Goal: Task Accomplishment & Management: Use online tool/utility

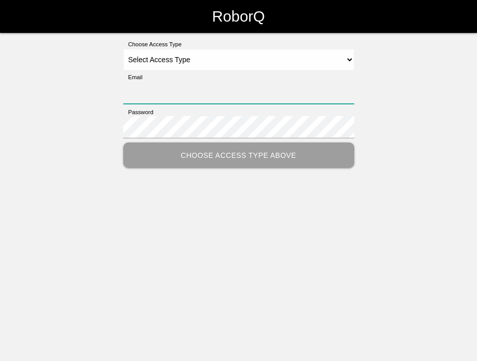
type input "[EMAIL_ADDRESS][DOMAIN_NAME]"
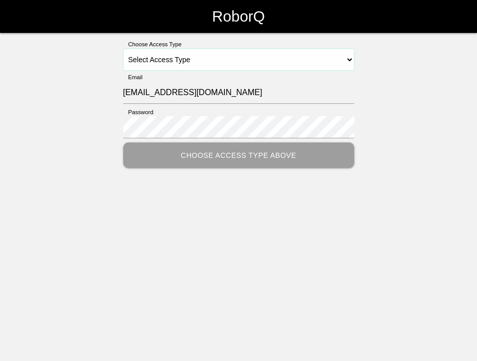
click at [211, 62] on select "Select Access Type Admin Customer Supervisor Worker" at bounding box center [238, 60] width 231 height 22
select select "Worker"
click at [123, 49] on select "Select Access Type Admin Customer Supervisor Worker" at bounding box center [238, 60] width 231 height 22
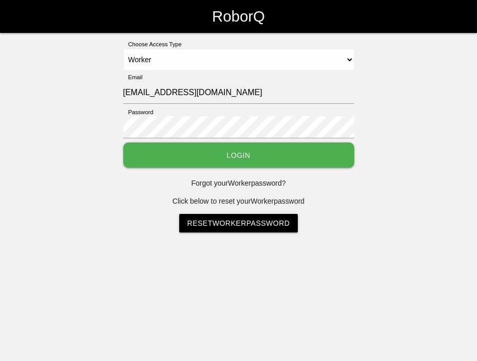
click at [200, 152] on button "Login" at bounding box center [238, 154] width 231 height 25
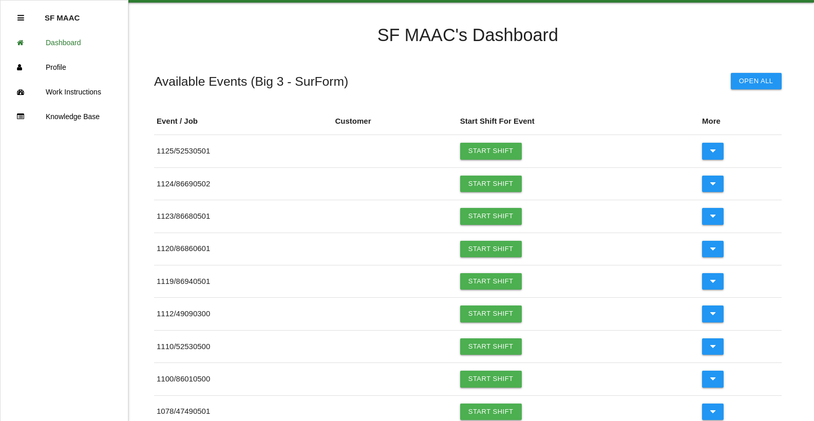
scroll to position [34, 0]
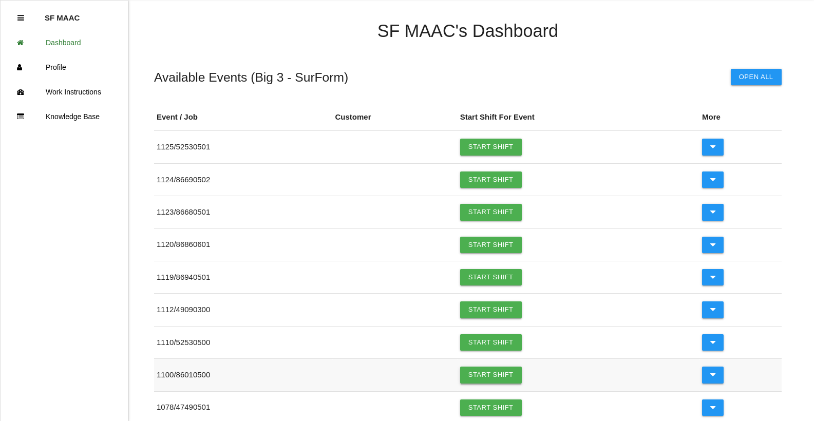
click at [477, 360] on link "Start Shift" at bounding box center [491, 375] width 62 height 16
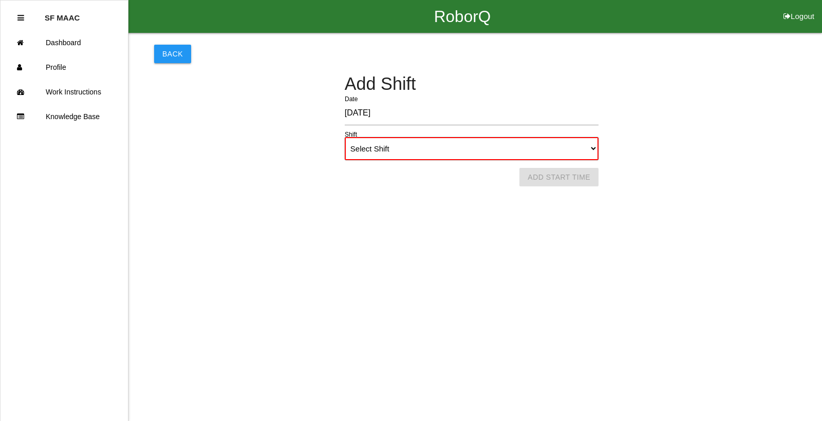
click at [395, 155] on select "Select Shift 1st Shift 2nd Shift 3rd Shift 4th Shift" at bounding box center [472, 148] width 254 height 23
select select "1"
click at [345, 137] on select "Select Shift 1st Shift 2nd Shift 3rd Shift 4th Shift" at bounding box center [472, 148] width 254 height 23
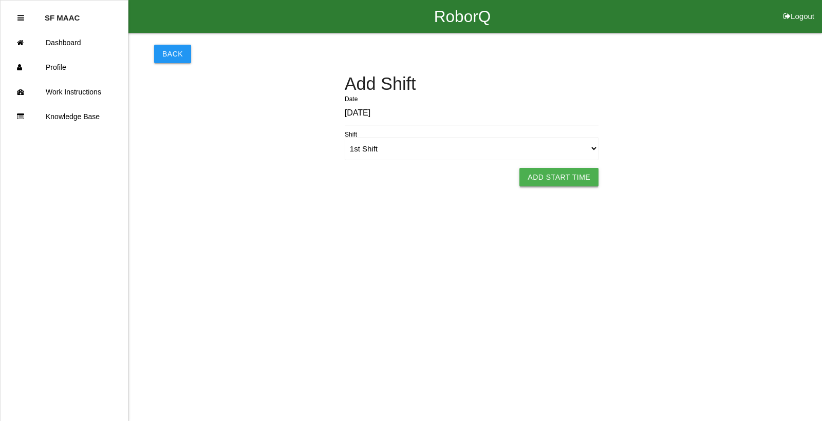
click at [477, 183] on button "Add Start Time" at bounding box center [558, 177] width 79 height 18
select select "6"
select select "33"
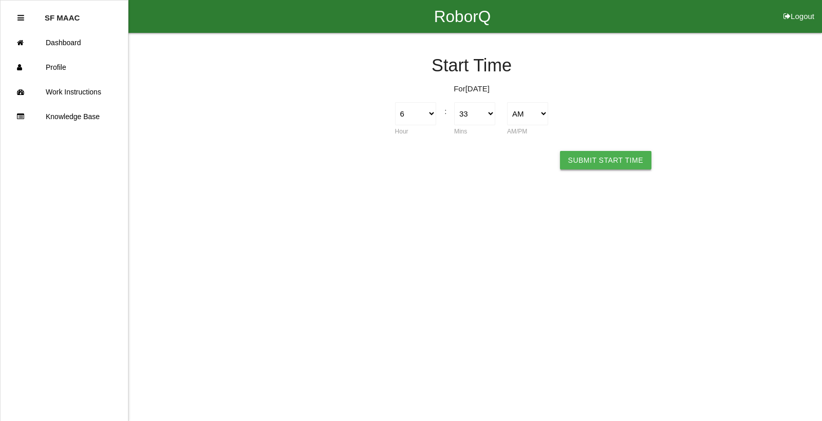
click at [477, 163] on button "Submit Start Time" at bounding box center [605, 160] width 91 height 18
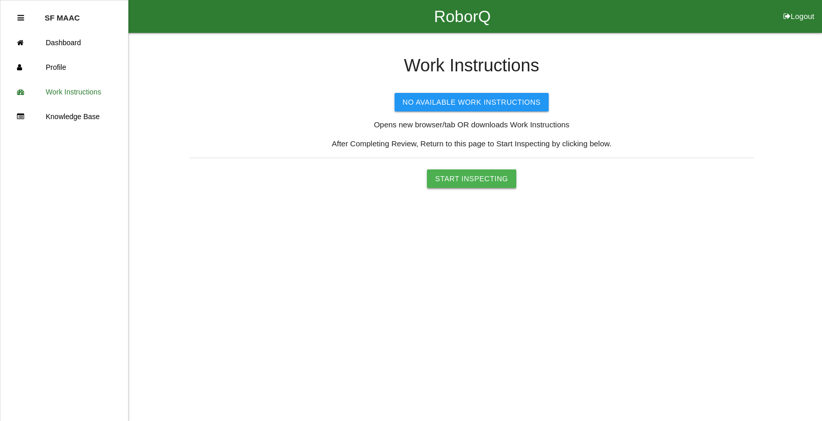
click at [475, 183] on button "Start Inspecting" at bounding box center [471, 179] width 89 height 18
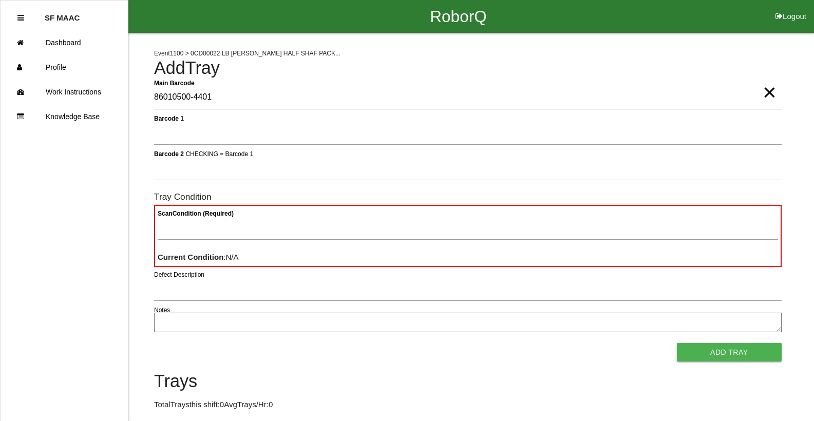
type Barcode "86010500-4401"
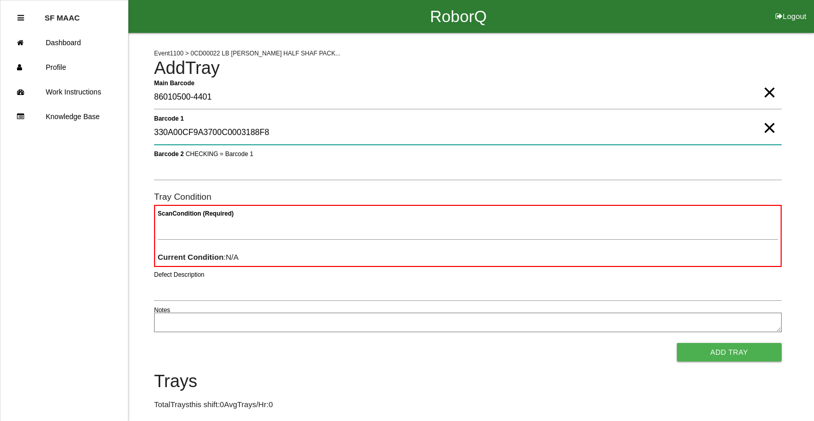
type 1 "330A00CF9A3700C0003188F8"
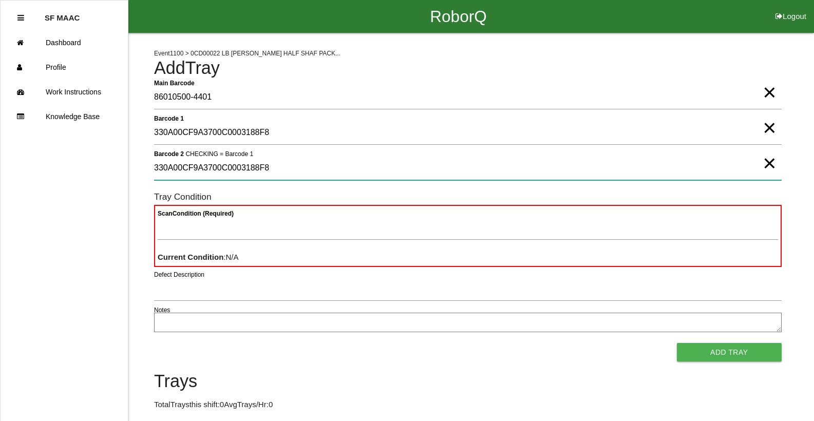
type 2 "330A00CF9A3700C0003188F8"
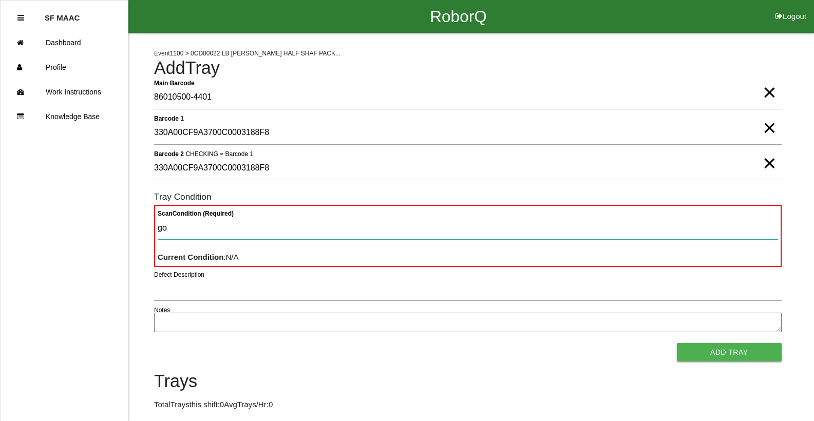
type Condition "goo"
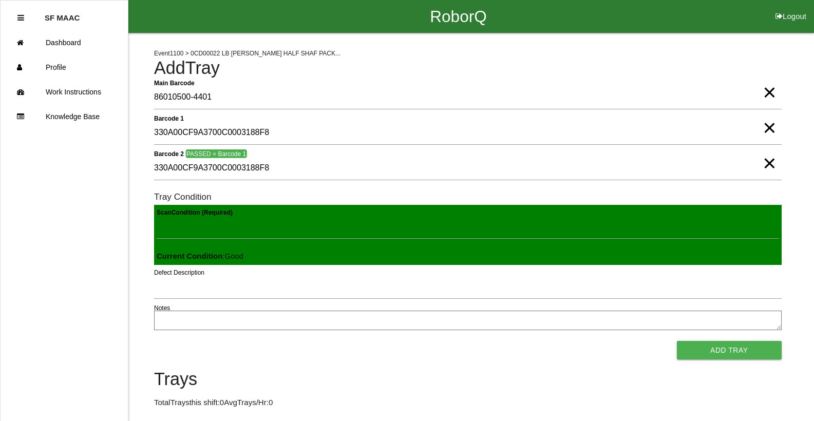
click at [477, 341] on button "Add Tray" at bounding box center [729, 350] width 105 height 18
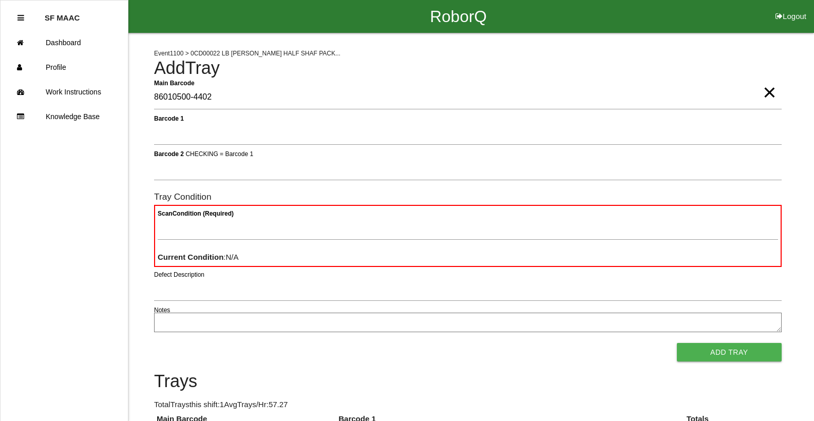
type Barcode "86010500-4402"
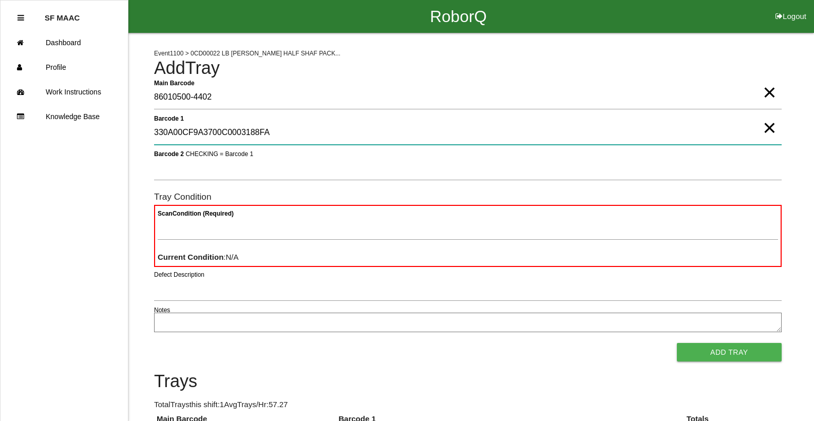
type 1 "330A00CF9A3700C0003188FA"
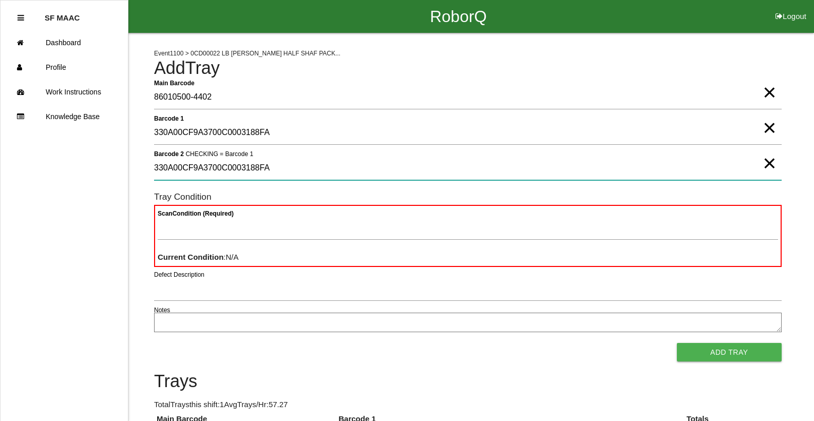
type 2 "330A00CF9A3700C0003188FA"
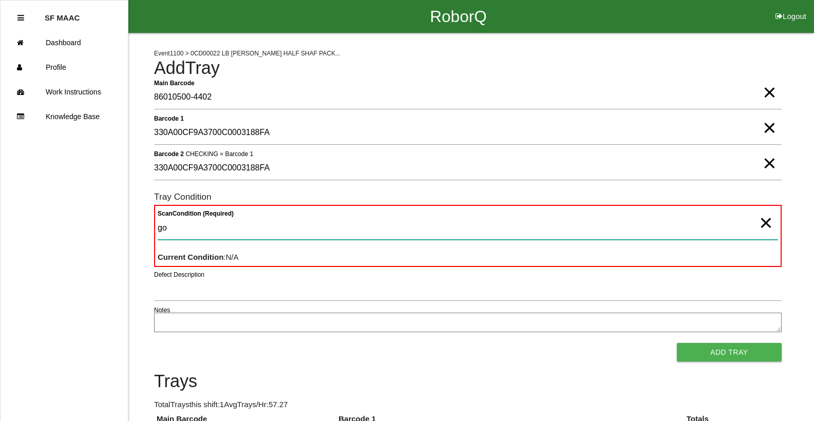
type Condition "goo"
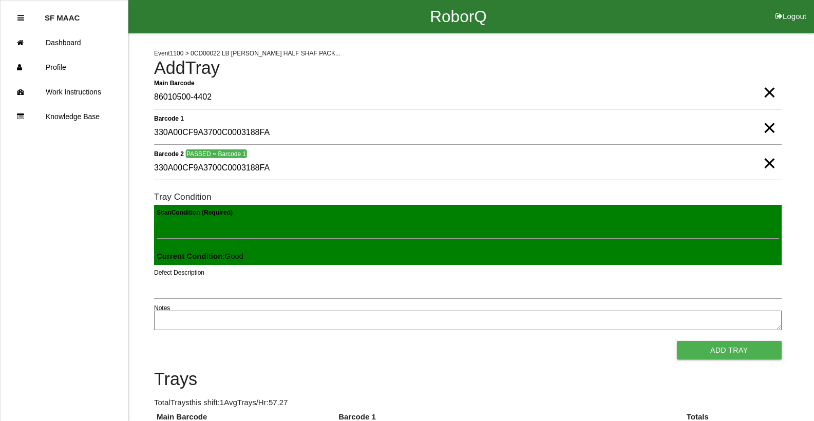
click at [477, 341] on button "Add Tray" at bounding box center [729, 350] width 105 height 18
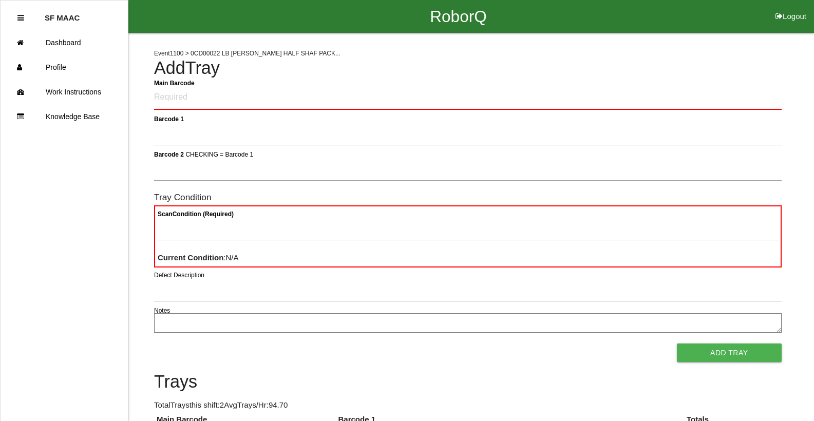
click button "Logout" at bounding box center [791, 4] width 46 height 8
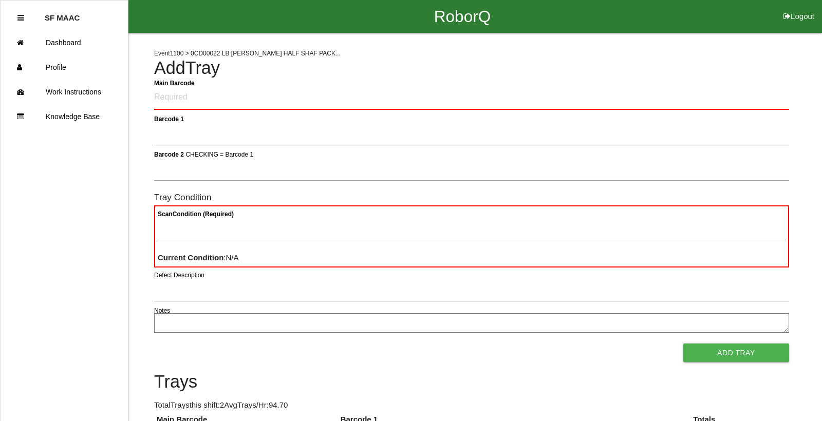
select select "Worker"
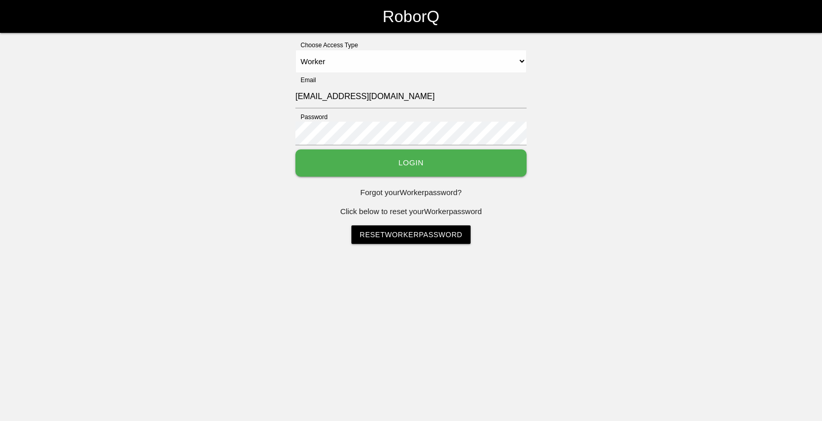
click at [295, 50] on select "Select Access Type Admin Customer Supervisor Worker" at bounding box center [410, 61] width 231 height 23
click at [428, 162] on button "Login" at bounding box center [410, 163] width 231 height 27
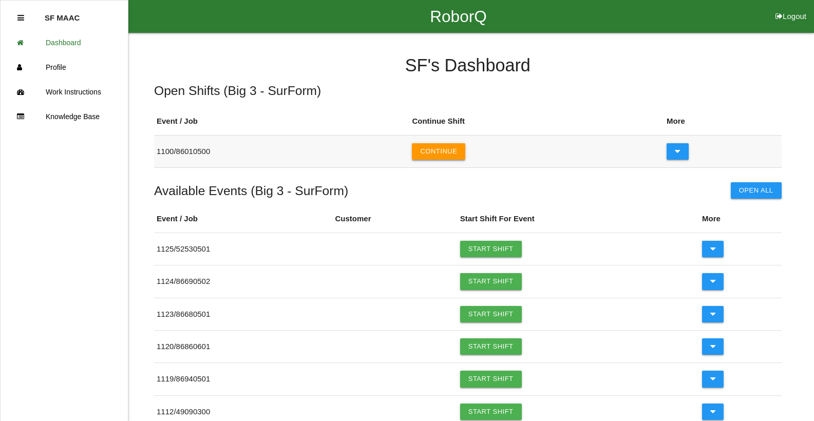
click at [435, 155] on button "Continue" at bounding box center [438, 151] width 53 height 16
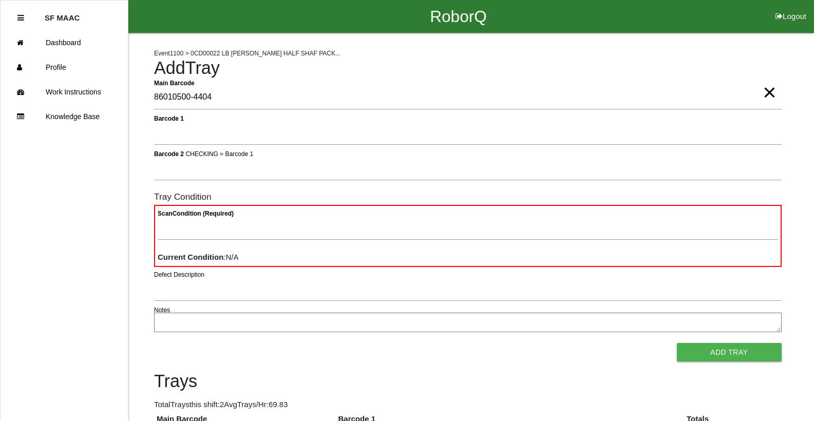
type Barcode "86010500-4404"
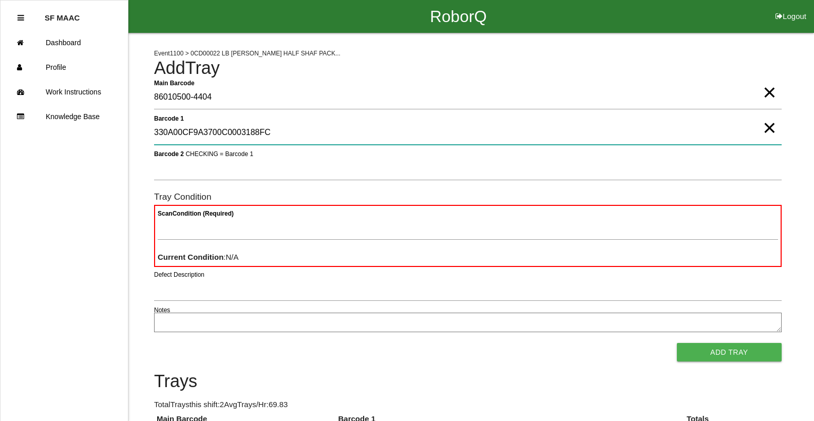
type 1 "330A00CF9A3700C0003188FC"
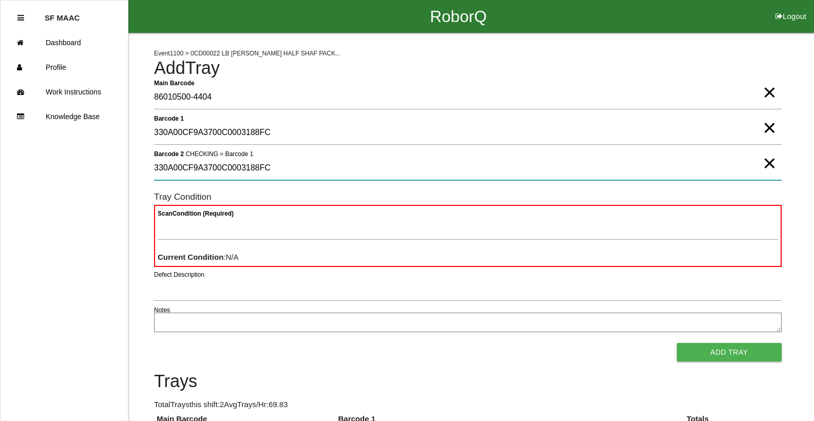
type 2 "330A00CF9A3700C0003188FC"
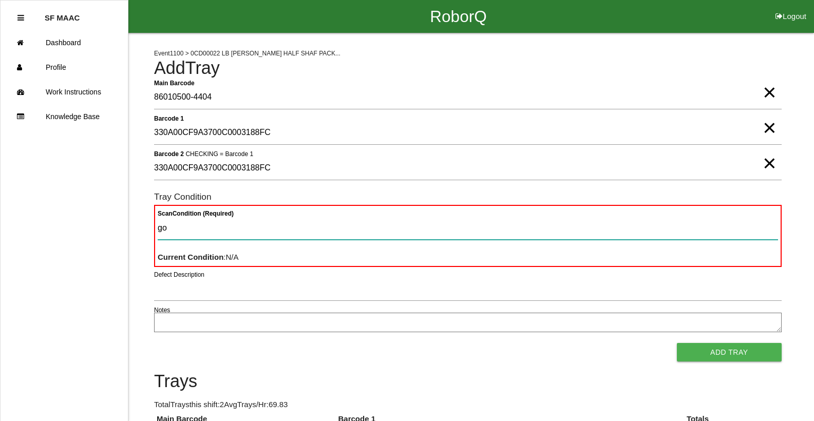
type Condition "goo"
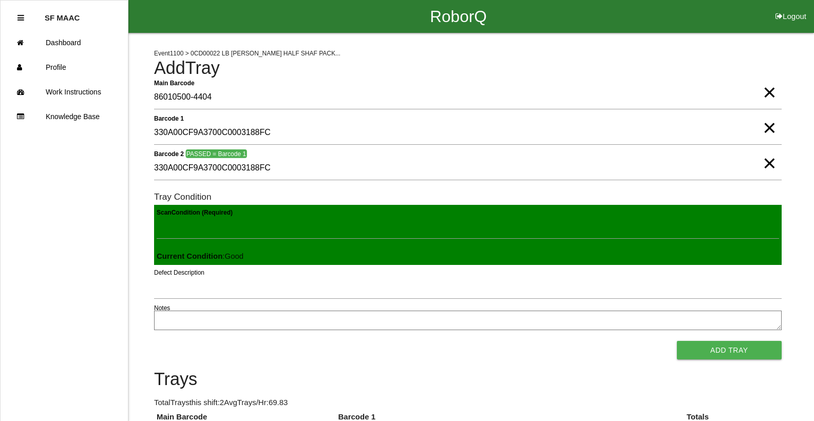
click at [477, 341] on button "Add Tray" at bounding box center [729, 350] width 105 height 18
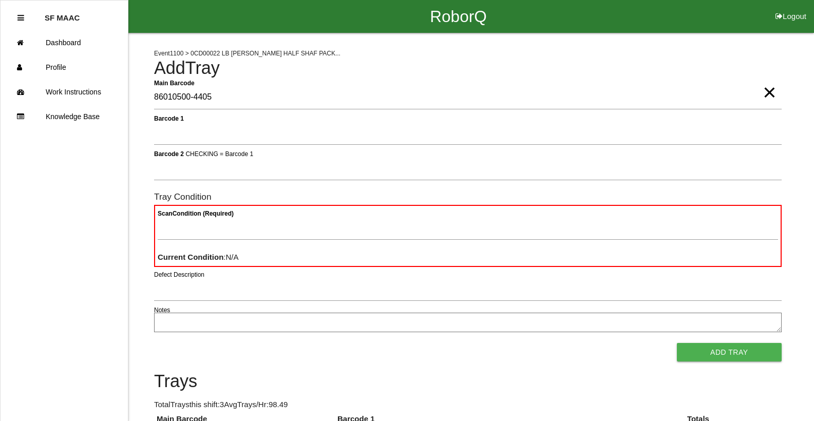
type Barcode "86010500-4405"
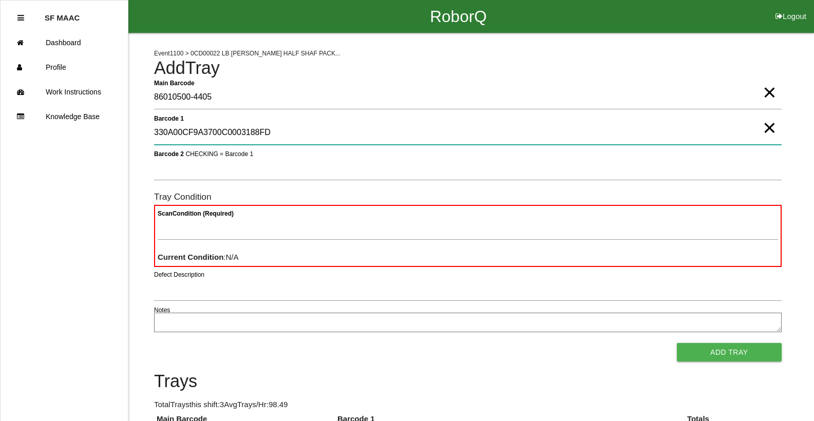
type 1 "330A00CF9A3700C0003188FD"
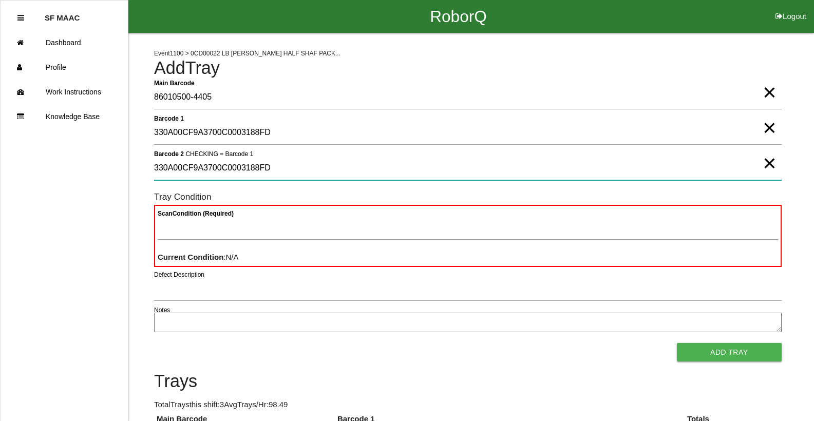
type 2 "330A00CF9A3700C0003188FD"
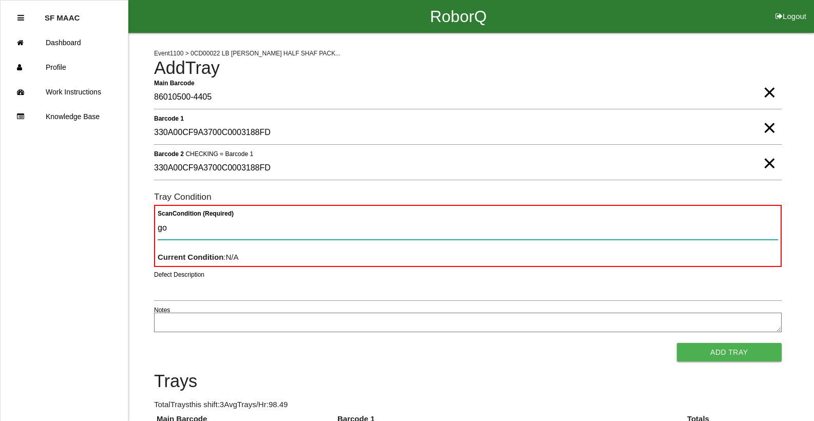
type Condition "goo"
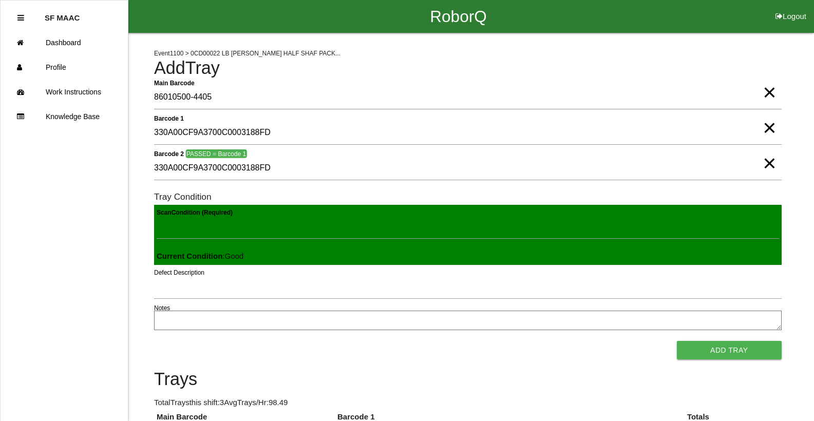
click at [477, 341] on button "Add Tray" at bounding box center [729, 350] width 105 height 18
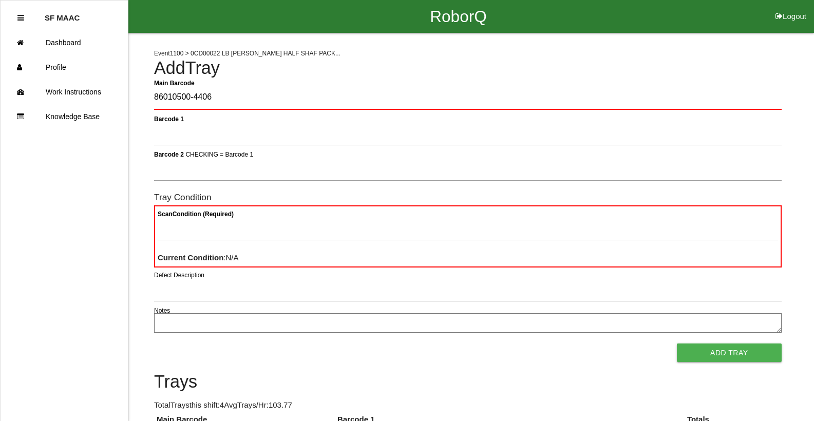
type Barcode "86010500-4406"
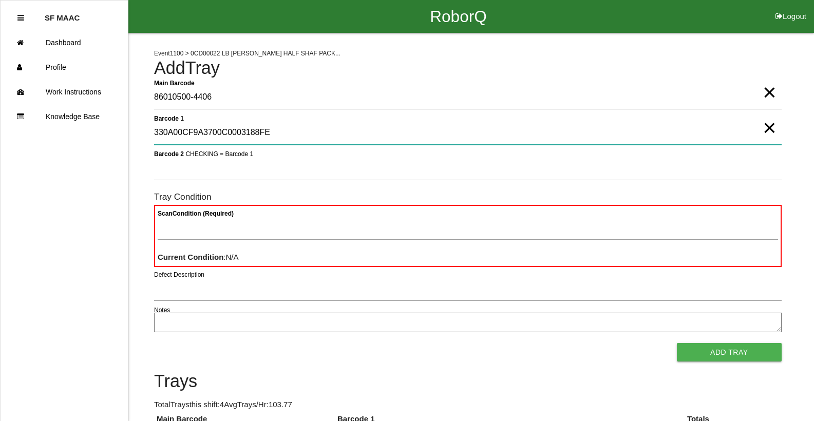
type 1 "330A00CF9A3700C0003188FE"
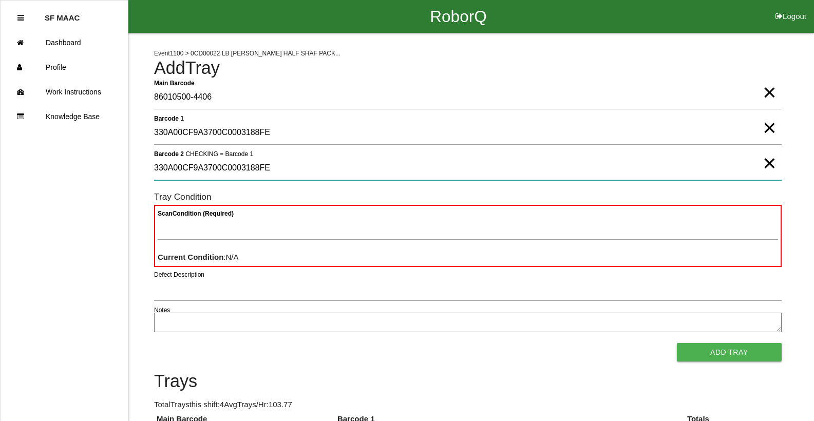
type 2 "330A00CF9A3700C0003188FE"
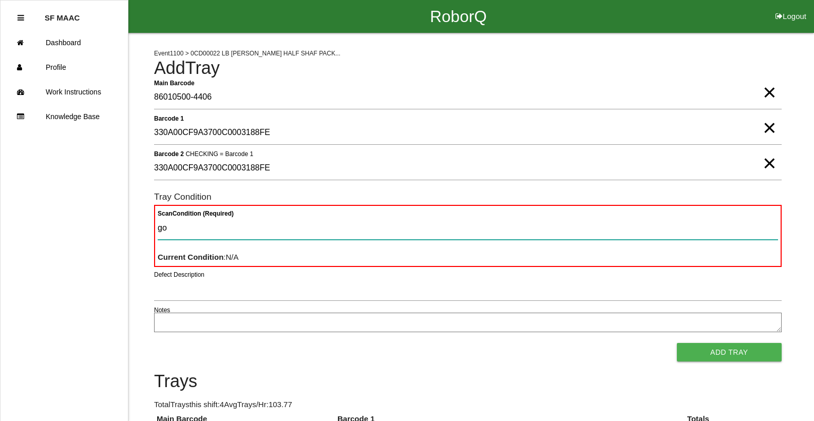
type Condition "goo"
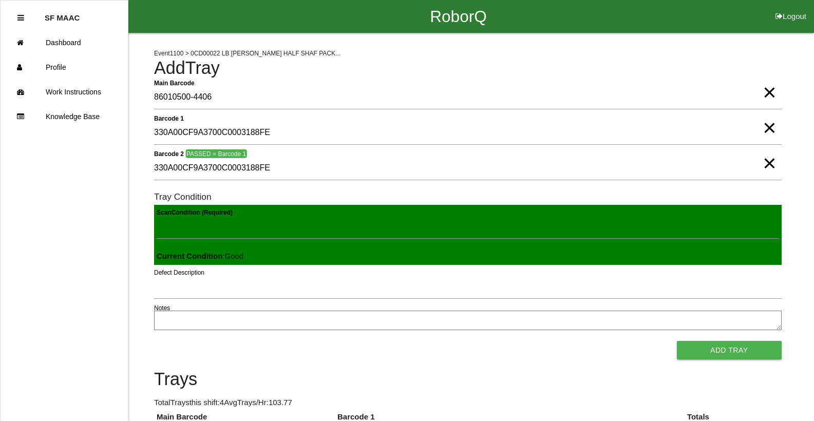
click at [477, 341] on button "Add Tray" at bounding box center [729, 350] width 105 height 18
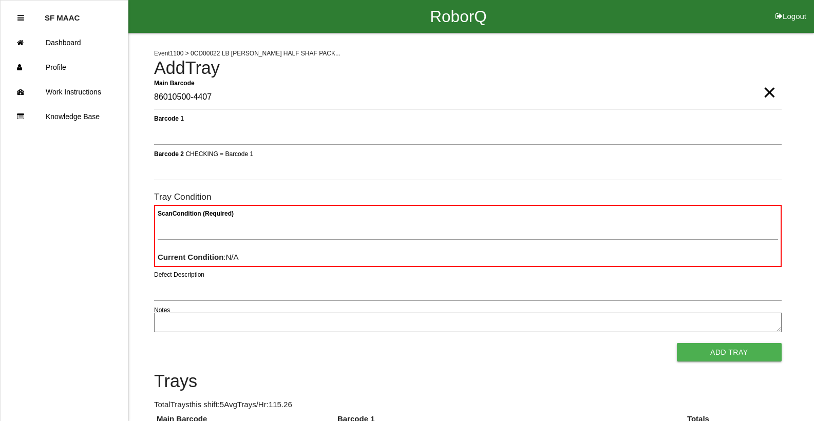
type Barcode "86010500-4407"
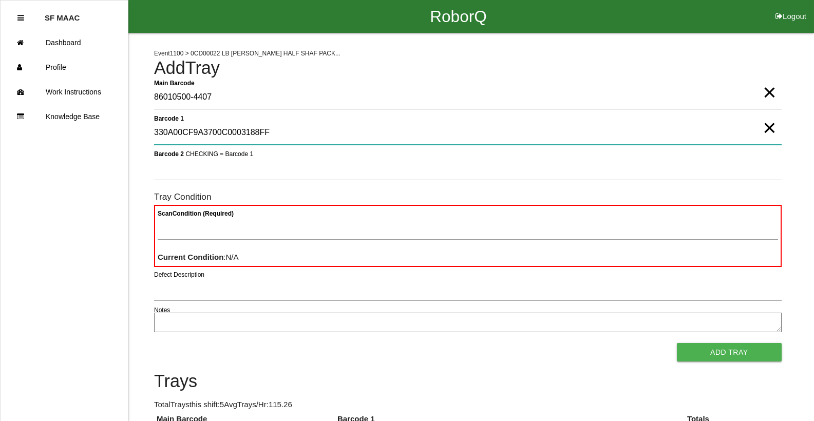
type 1 "330A00CF9A3700C0003188FF"
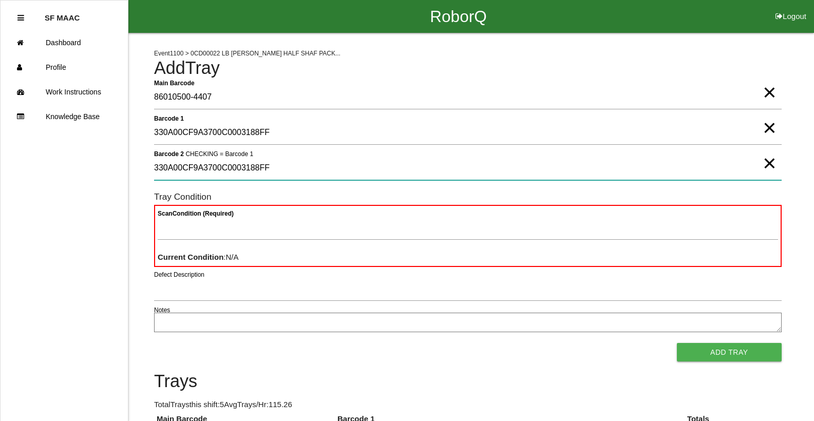
type 2 "330A00CF9A3700C0003188FF"
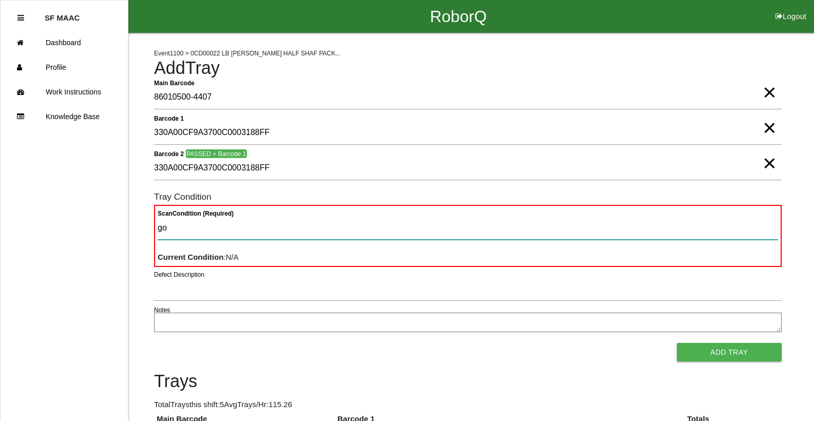
type Condition "goo"
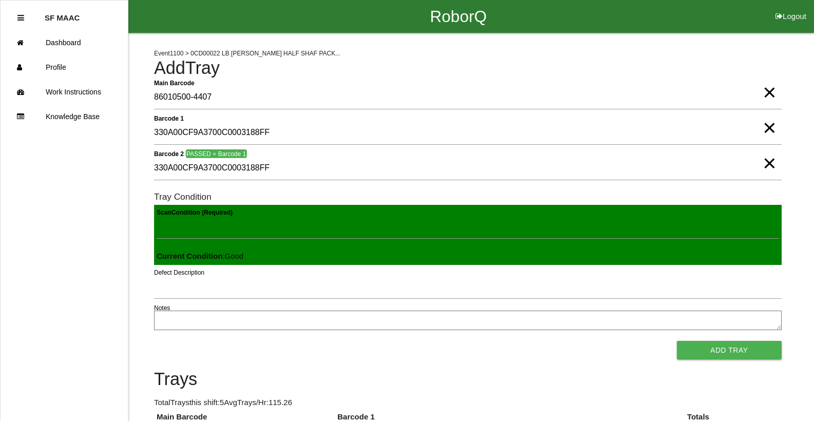
click at [477, 341] on button "Add Tray" at bounding box center [729, 350] width 105 height 18
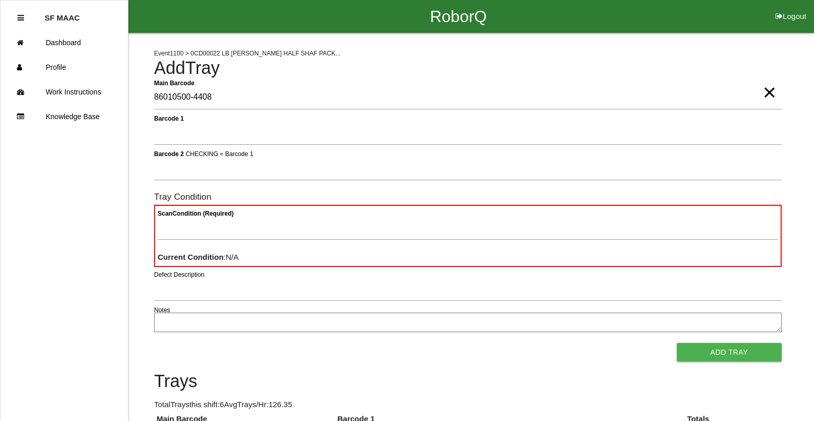
type Barcode "86010500-4408"
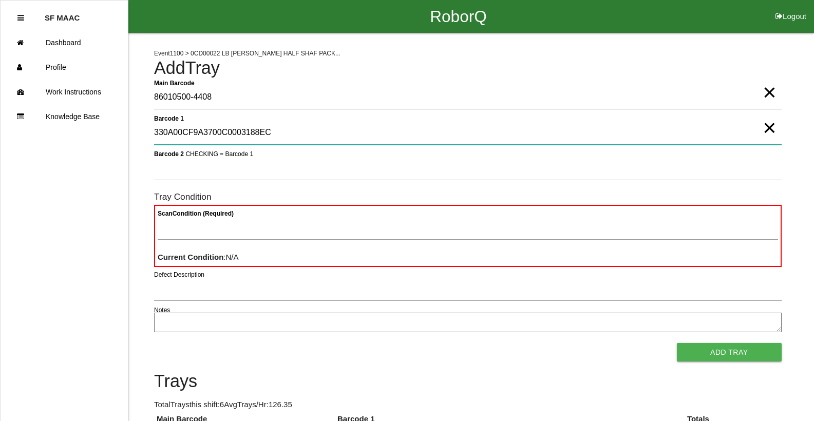
type 1 "330A00CF9A3700C0003188EC"
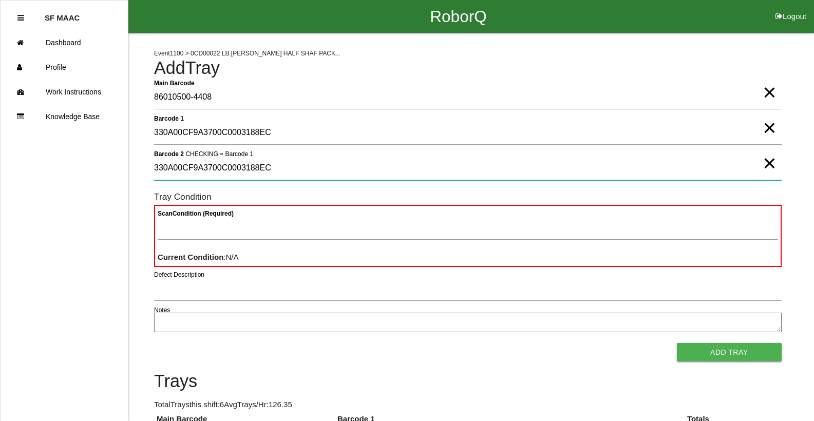
type 2 "330A00CF9A3700C0003188EC"
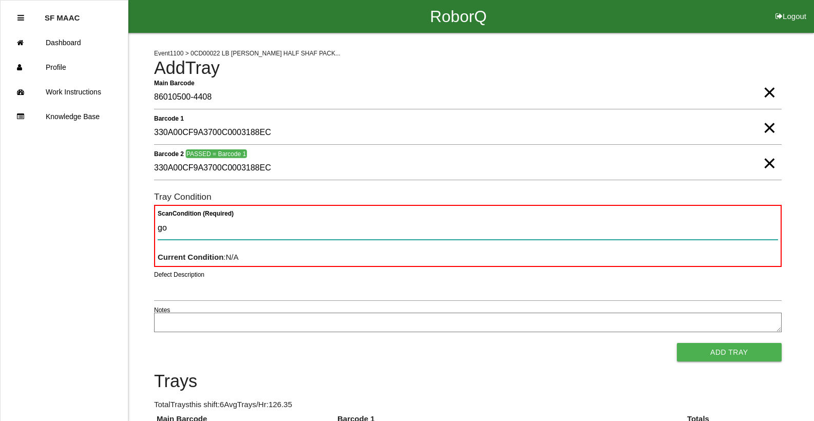
type Condition "goo"
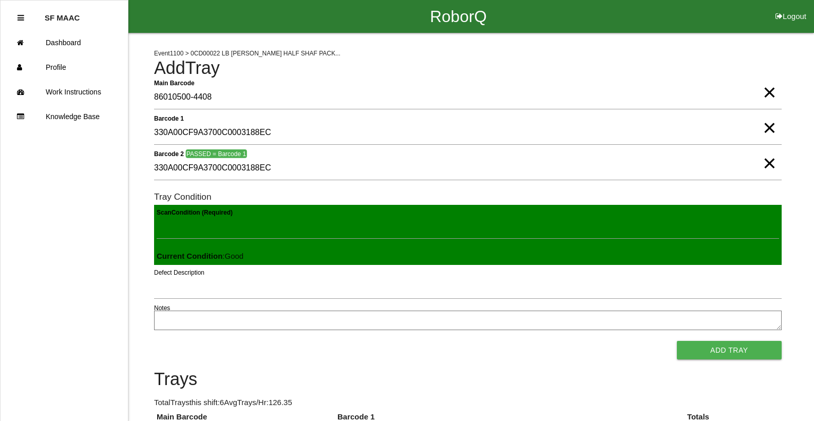
click at [477, 341] on button "Add Tray" at bounding box center [729, 350] width 105 height 18
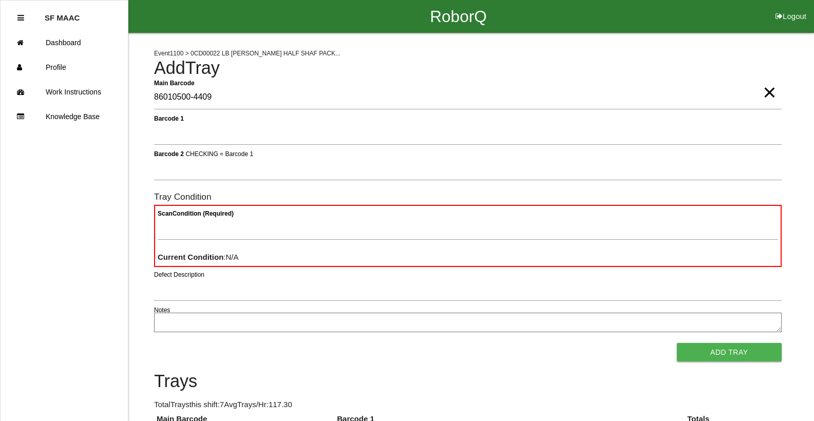
type Barcode "86010500-4409"
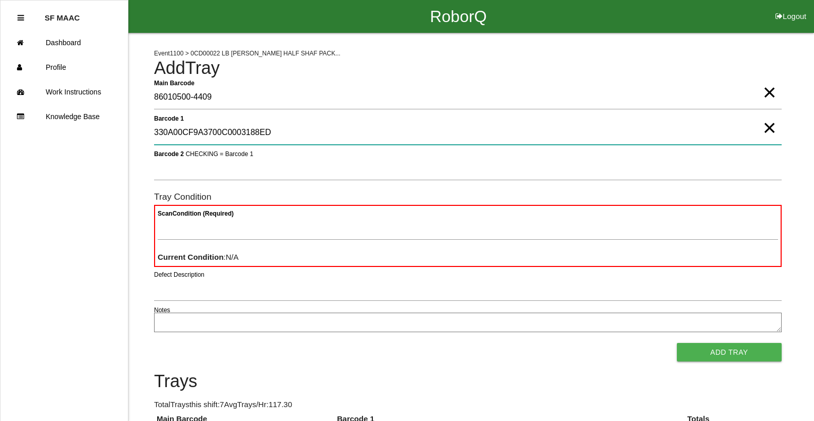
type 1 "330A00CF9A3700C0003188ED"
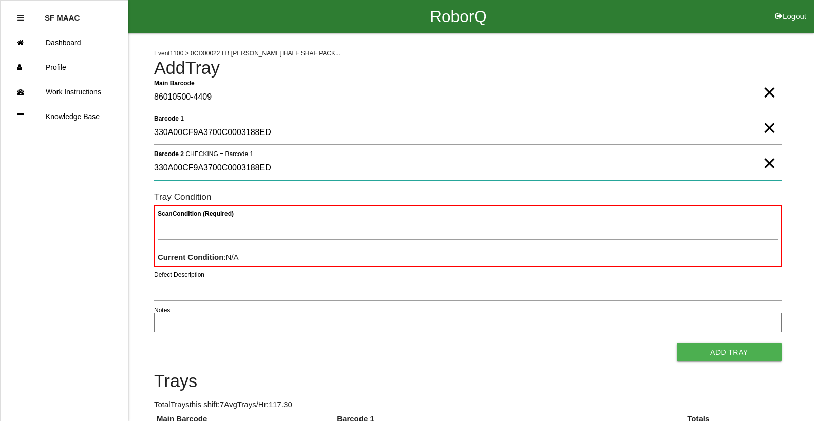
type 2 "330A00CF9A3700C0003188ED"
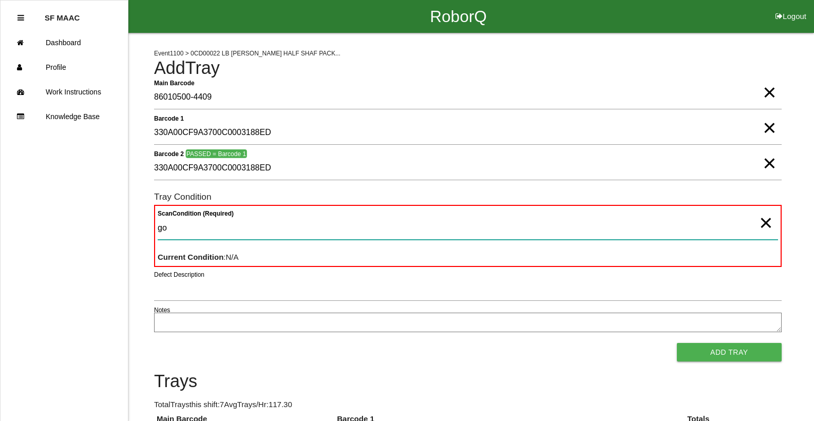
type Condition "goo"
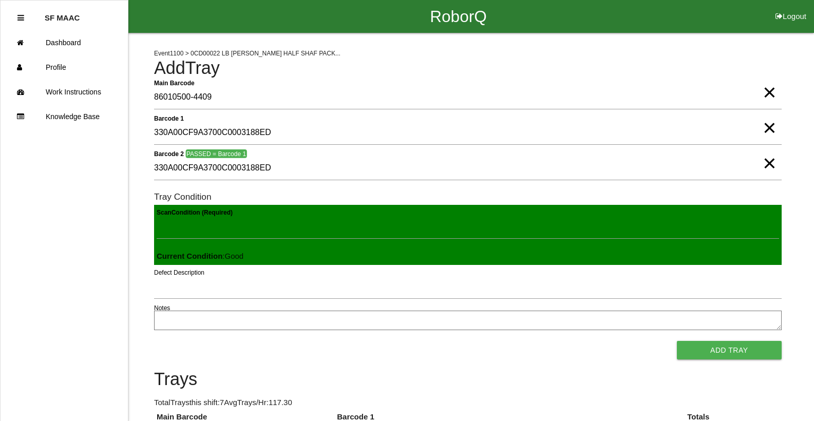
click at [477, 341] on button "Add Tray" at bounding box center [729, 350] width 105 height 18
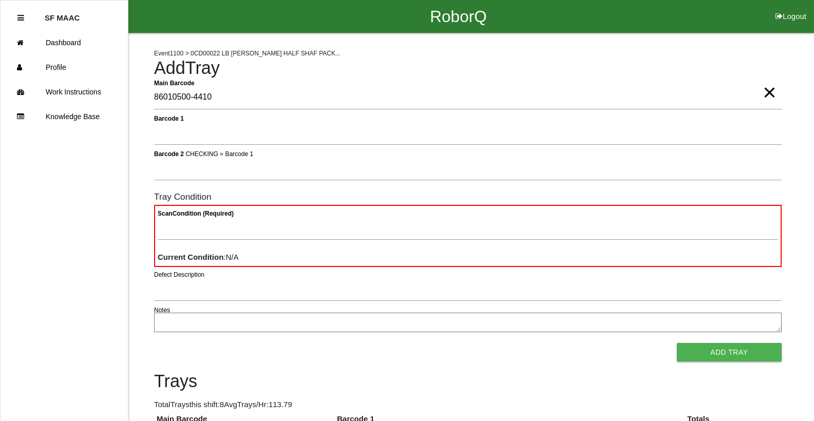
type Barcode "86010500-4410"
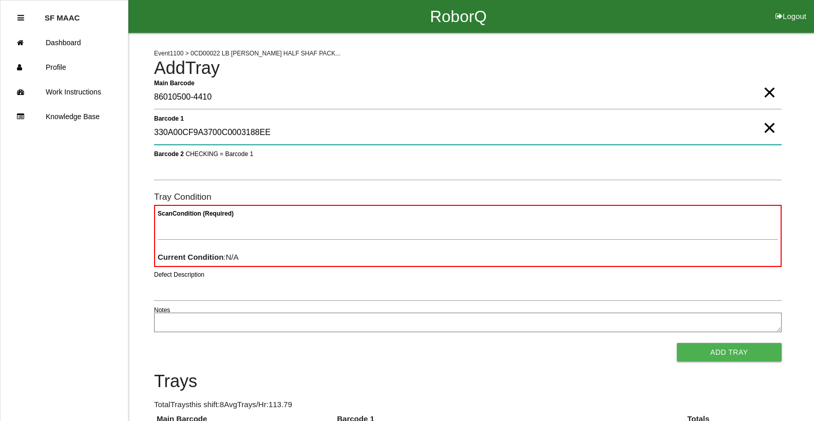
type 1 "330A00CF9A3700C0003188EE"
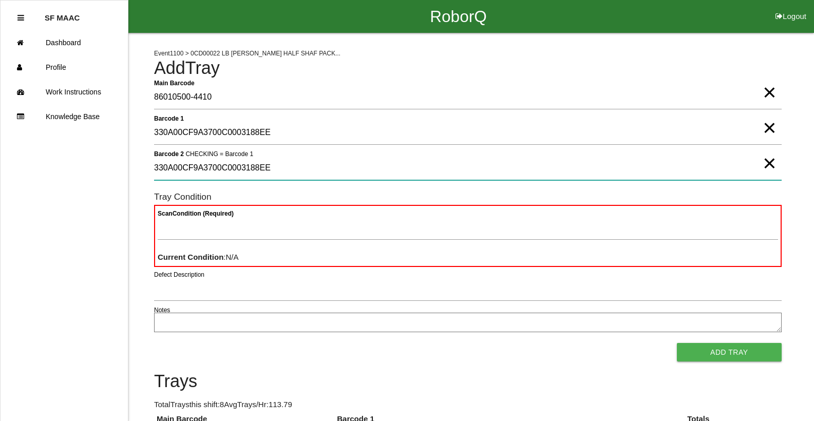
type 2 "330A00CF9A3700C0003188EE"
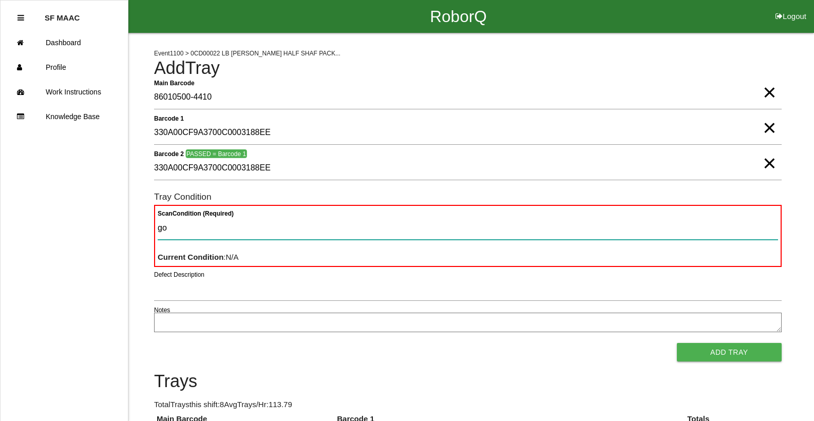
type Condition "goo"
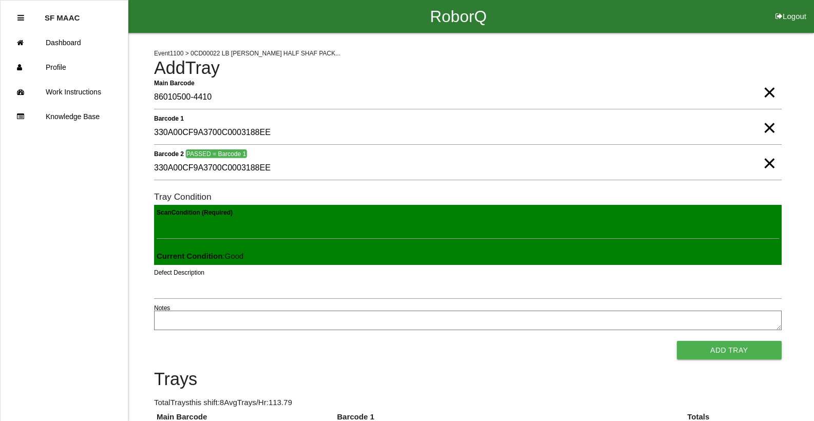
click at [477, 341] on button "Add Tray" at bounding box center [729, 350] width 105 height 18
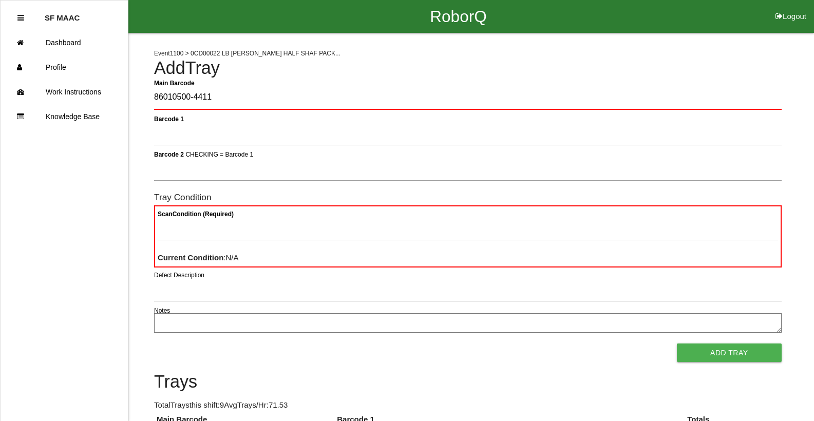
type Barcode "86010500-4411"
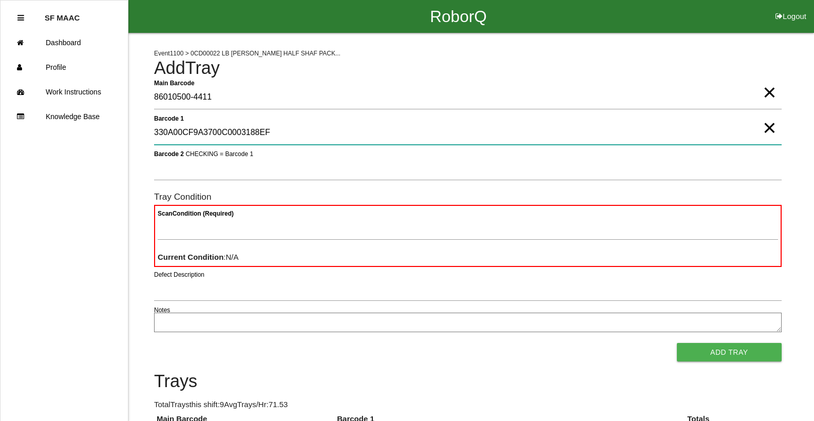
type 1 "330A00CF9A3700C0003188EF"
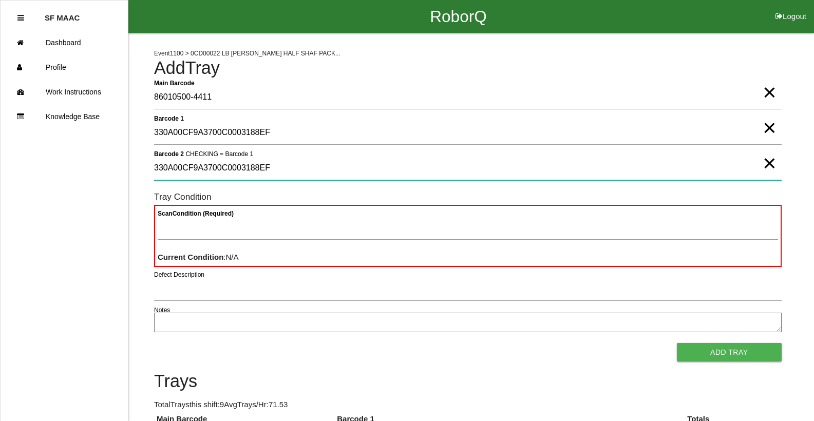
type 2 "330A00CF9A3700C0003188EF"
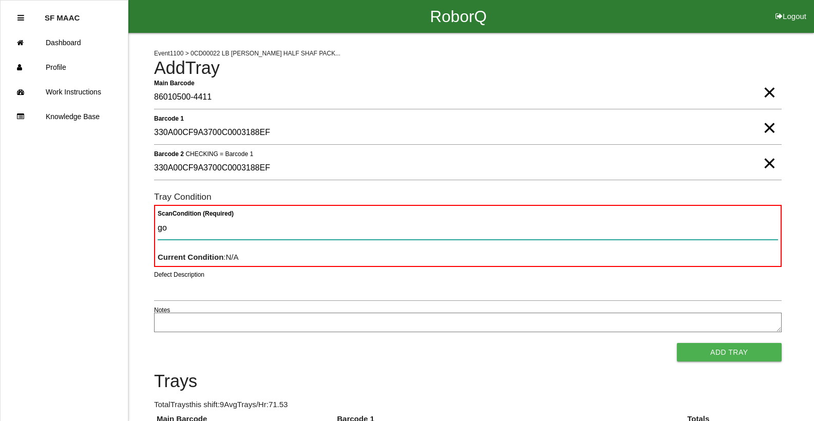
type Condition "goo"
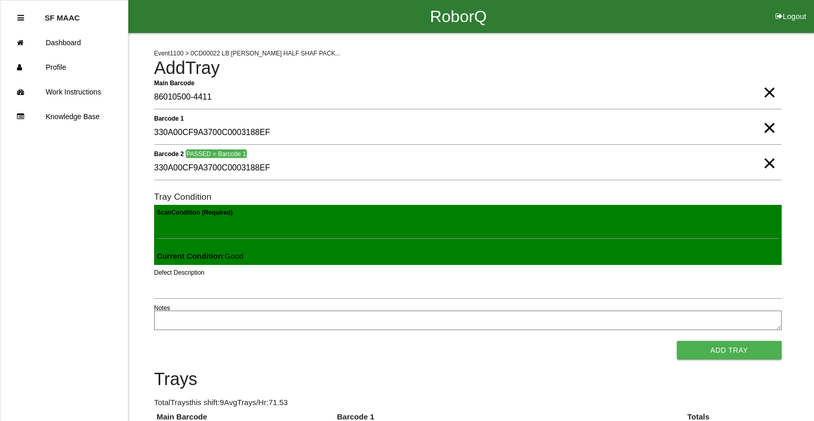
click at [477, 341] on button "Add Tray" at bounding box center [729, 350] width 105 height 18
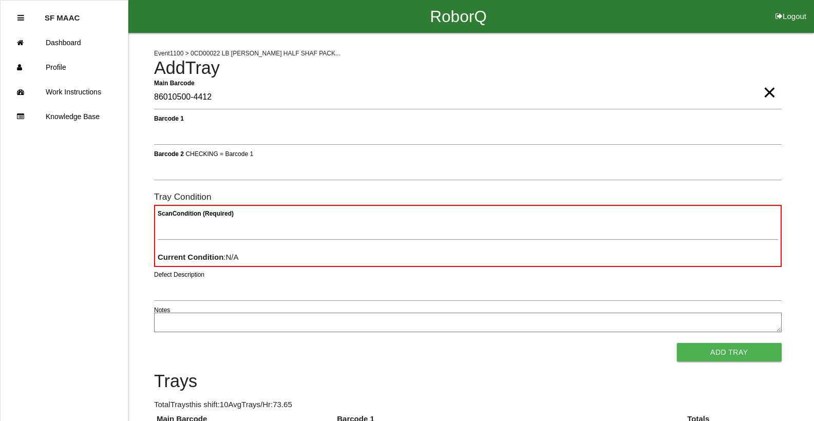
type Barcode "86010500-4412"
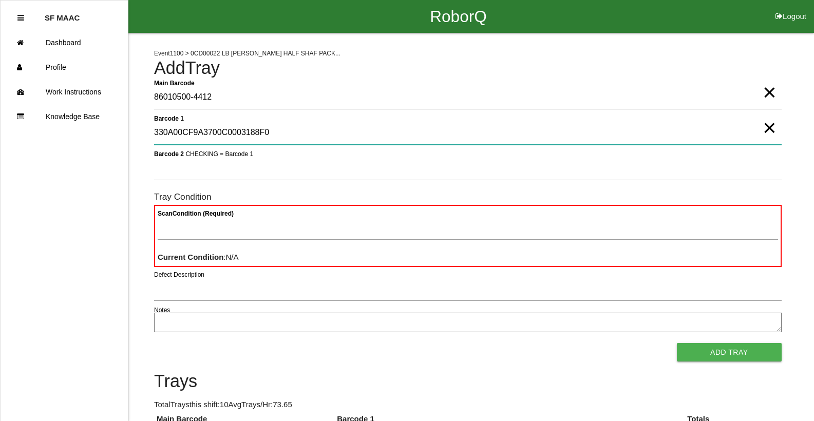
type 1 "330A00CF9A3700C0003188F0"
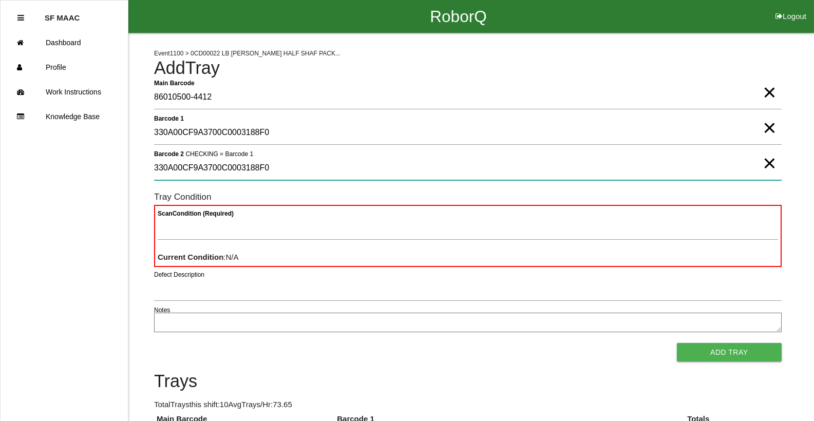
type 2 "330A00CF9A3700C0003188F0"
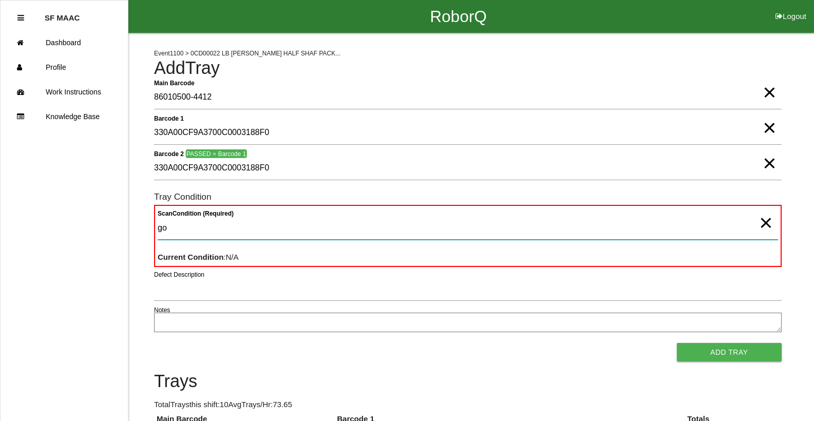
type Condition "goo"
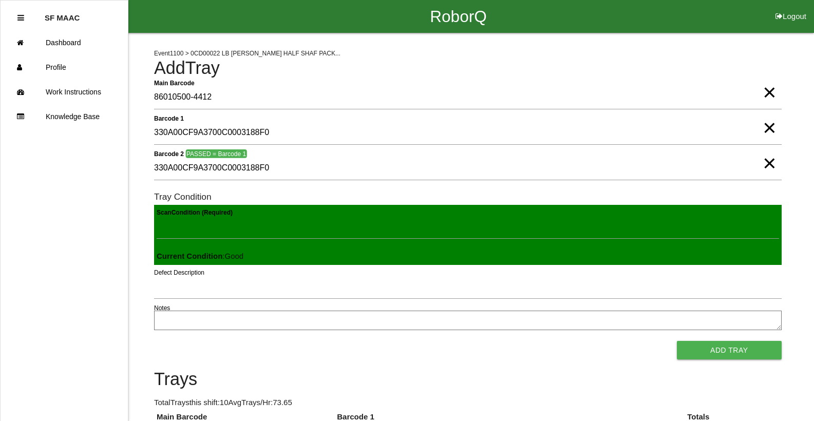
click at [477, 341] on button "Add Tray" at bounding box center [729, 350] width 105 height 18
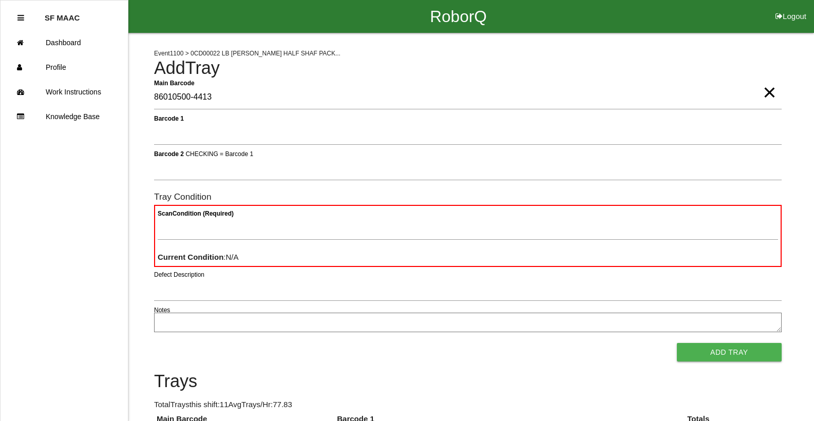
type Barcode "86010500-4413"
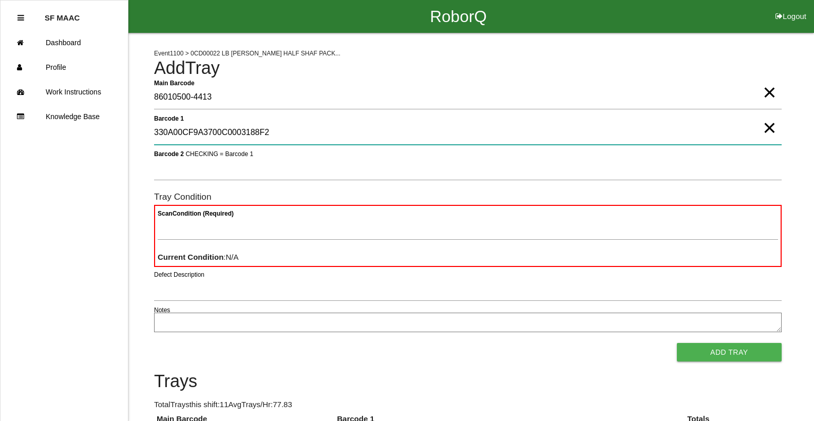
type 1 "330A00CF9A3700C0003188F2"
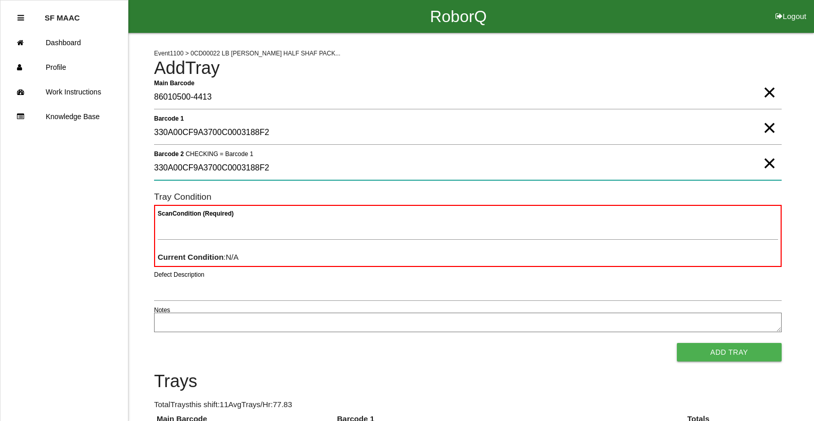
type 2 "330A00CF9A3700C0003188F2"
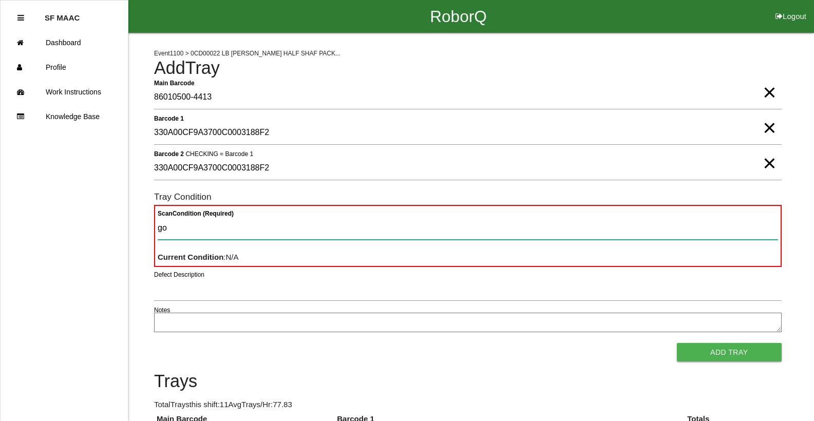
type Condition "goo"
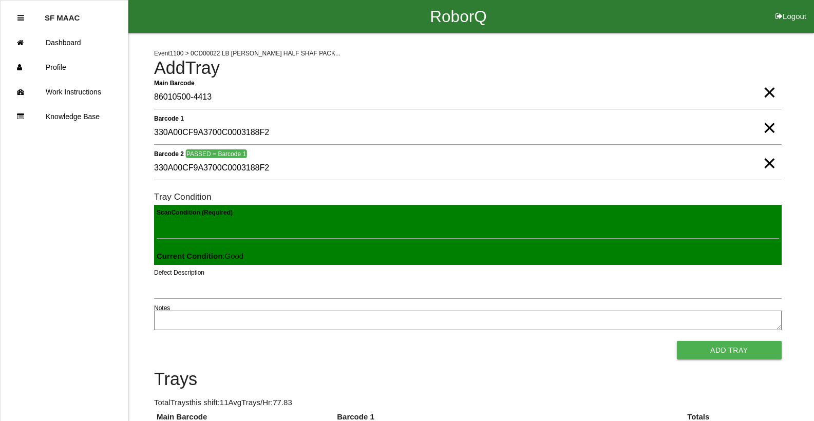
click at [477, 341] on button "Add Tray" at bounding box center [729, 350] width 105 height 18
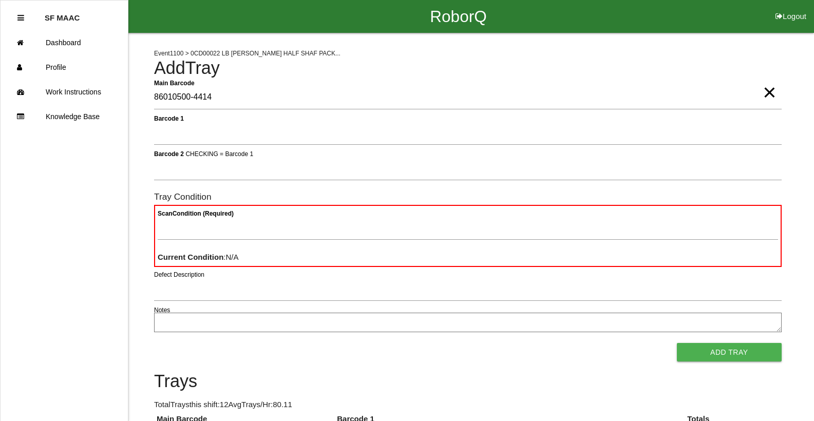
type Barcode "86010500-4414"
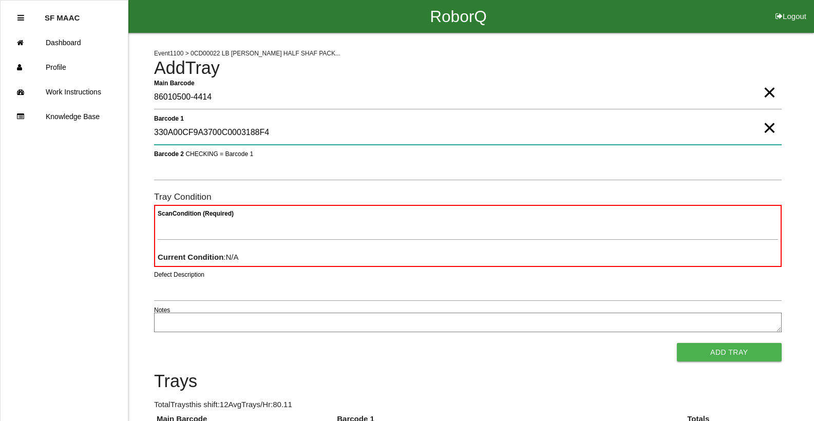
type 1 "330A00CF9A3700C0003188F4"
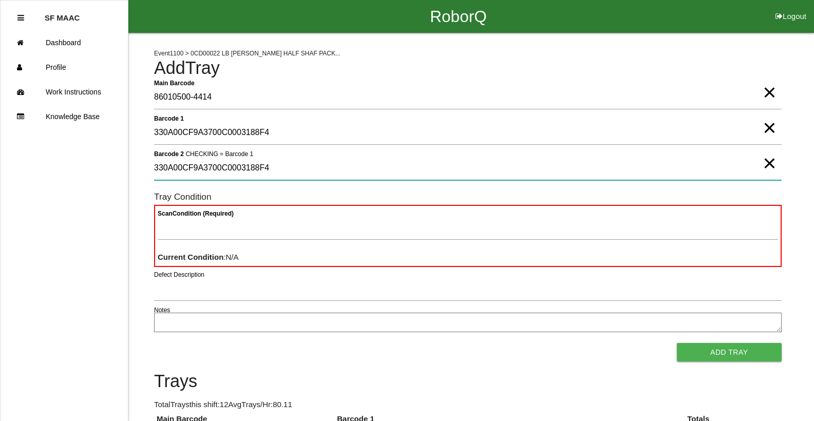
type 2 "330A00CF9A3700C0003188F4"
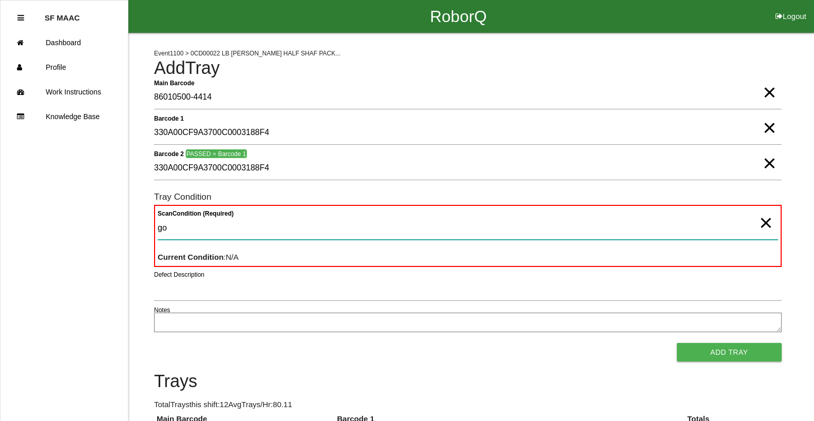
type Condition "goo"
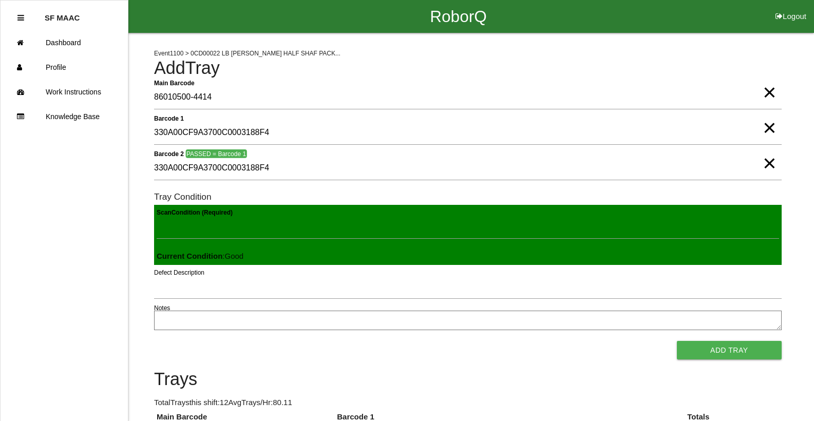
click at [477, 341] on button "Add Tray" at bounding box center [729, 350] width 105 height 18
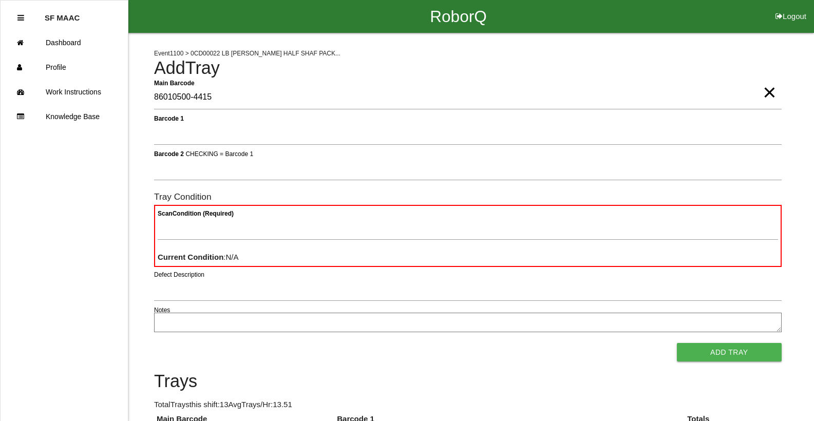
type Barcode "86010500-4415"
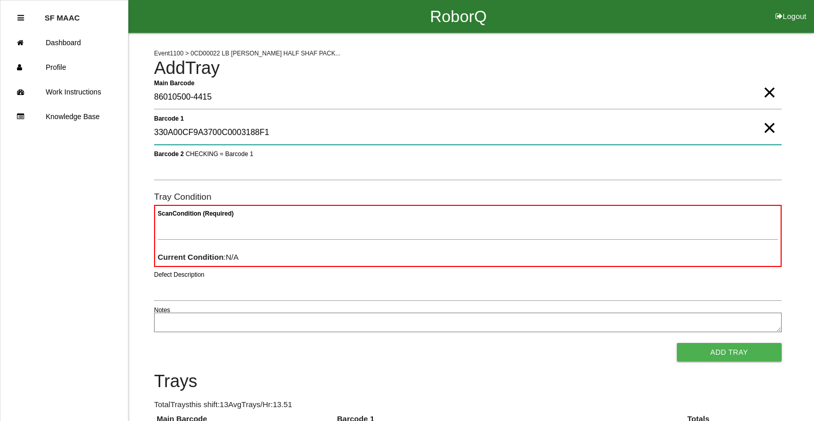
type 1 "330A00CF9A3700C0003188F1"
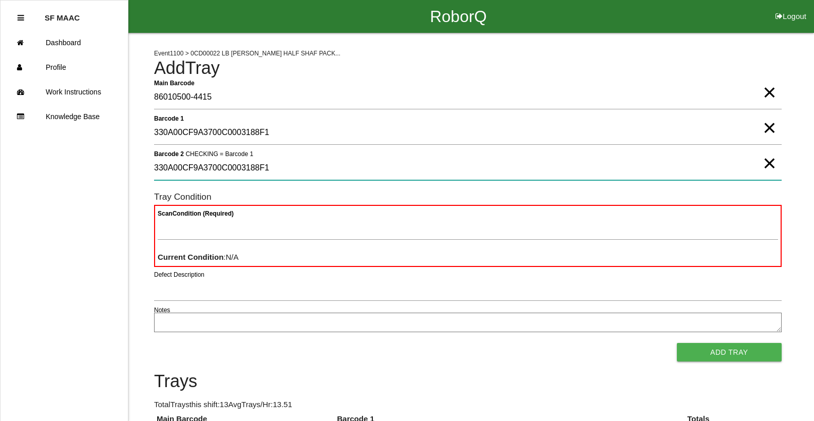
type 2 "330A00CF9A3700C0003188F1"
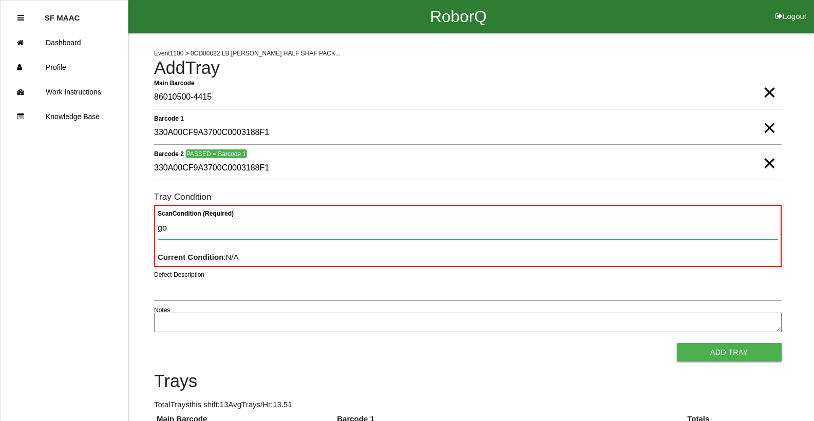
type Condition "goo"
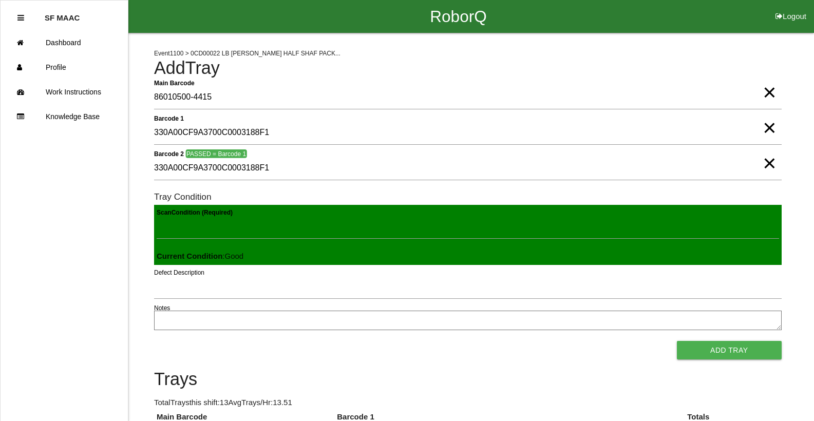
click at [477, 341] on button "Add Tray" at bounding box center [729, 350] width 105 height 18
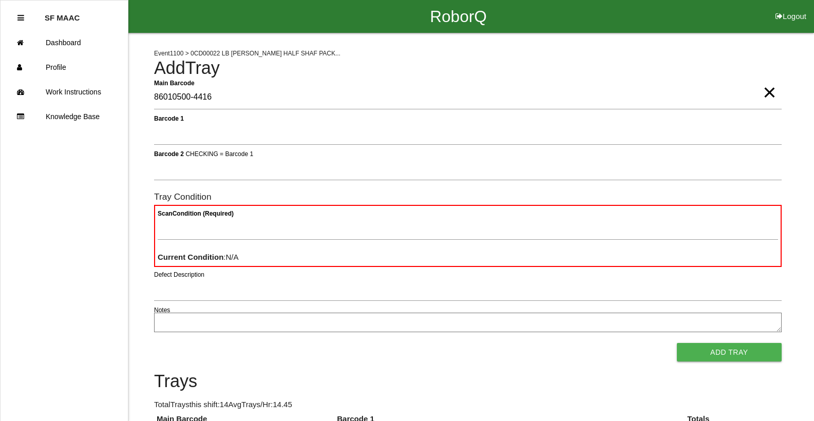
type Barcode "86010500-4416"
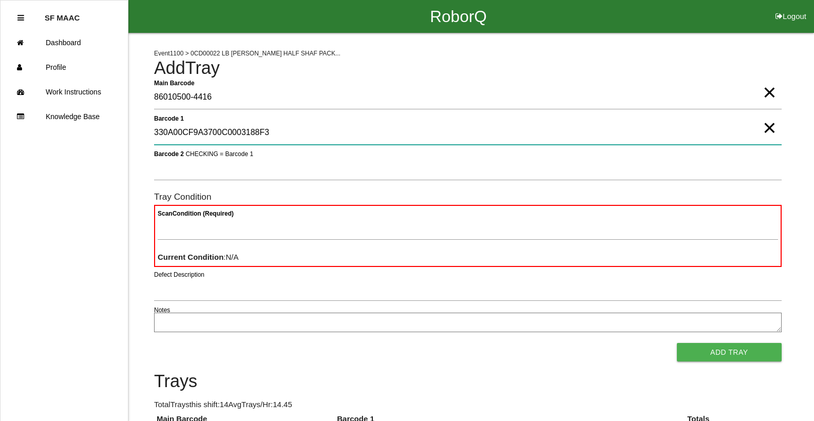
type 1 "330A00CF9A3700C0003188F3"
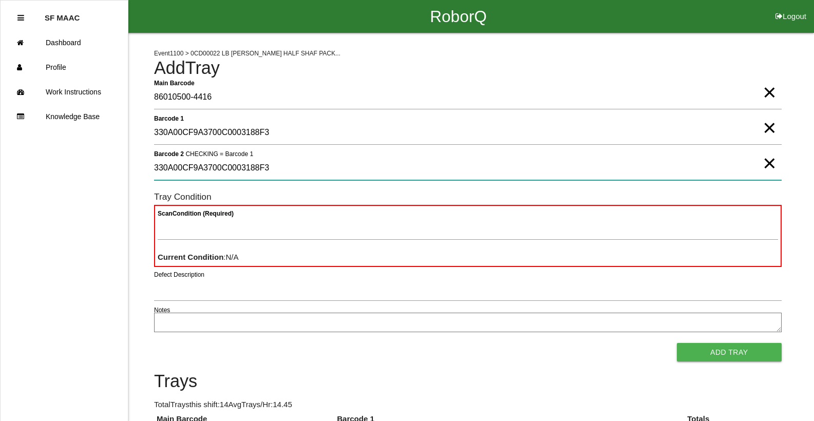
type 2 "330A00CF9A3700C0003188F3"
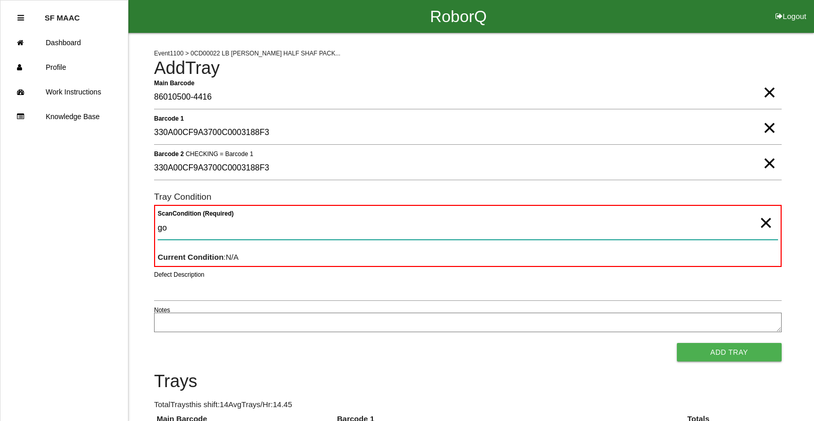
type Condition "goo"
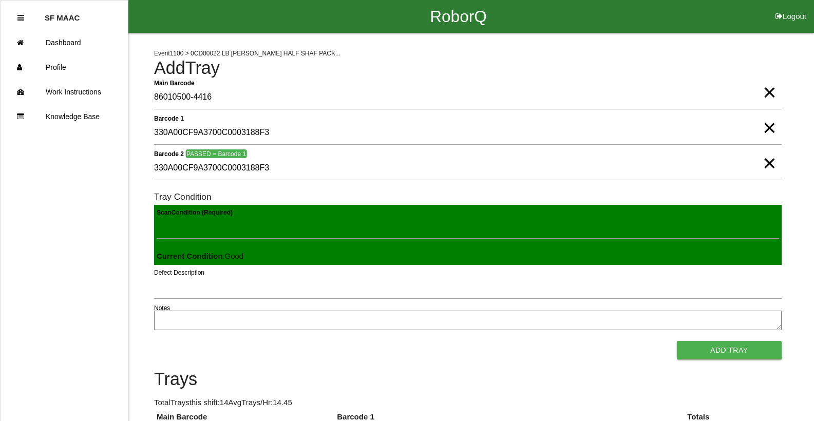
click at [477, 341] on button "Add Tray" at bounding box center [729, 350] width 105 height 18
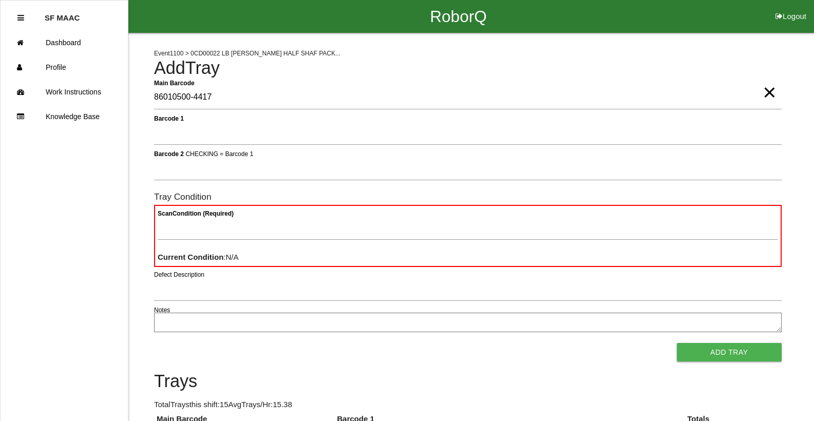
type Barcode "86010500-4417"
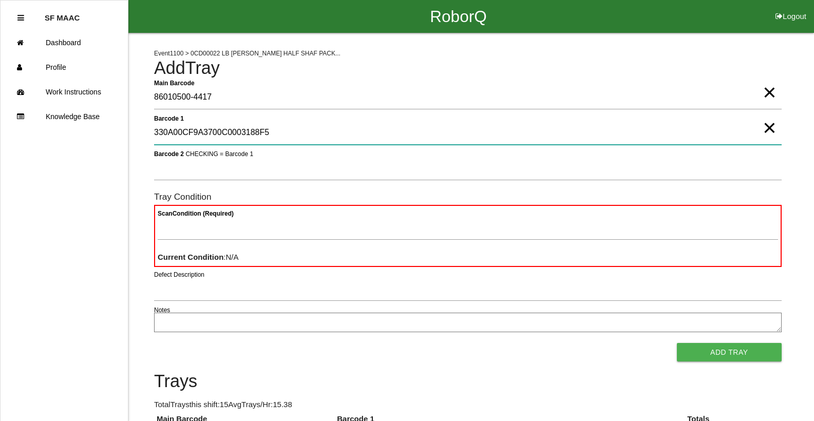
type 1 "330A00CF9A3700C0003188F5"
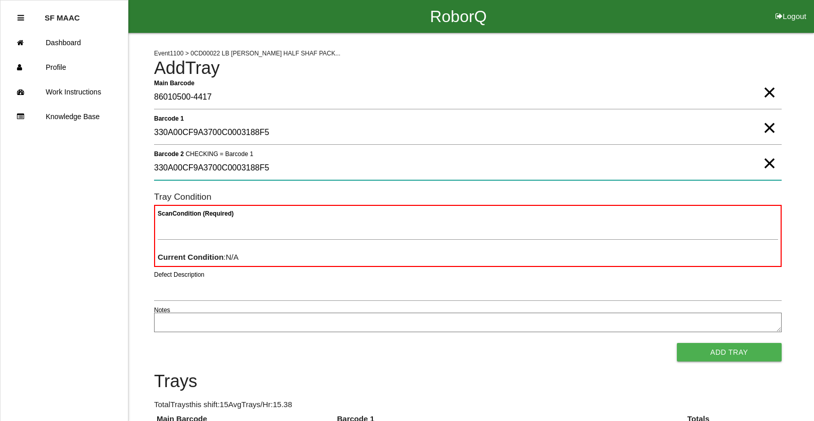
type 2 "330A00CF9A3700C0003188F5"
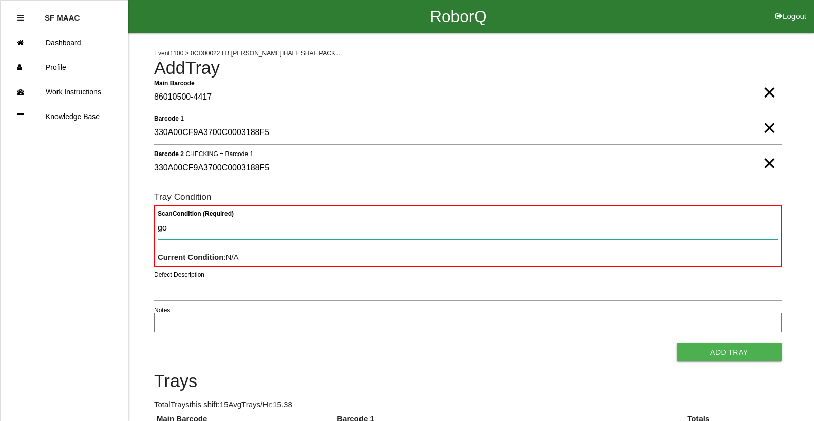
type Condition "goo"
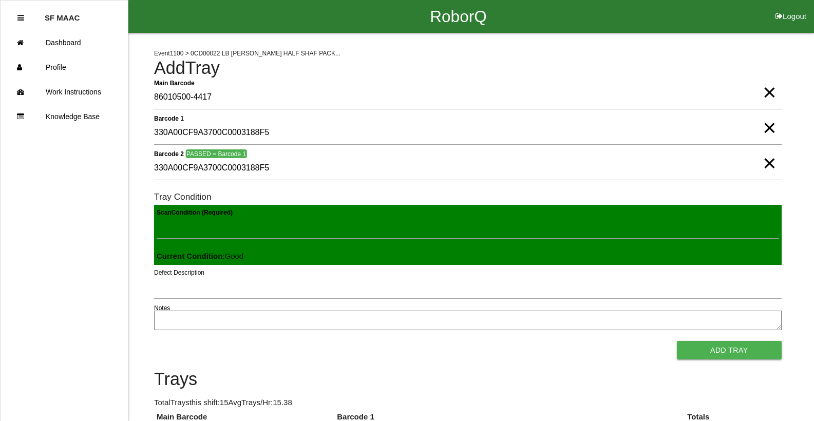
click at [477, 341] on button "Add Tray" at bounding box center [729, 350] width 105 height 18
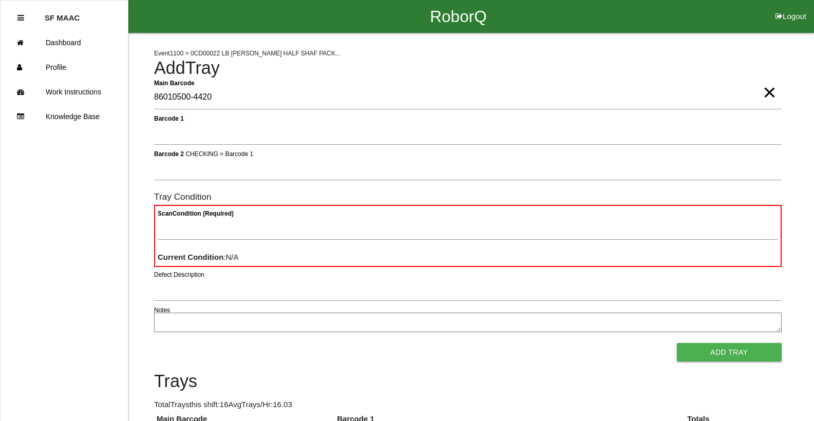
type Barcode "86010500-4420"
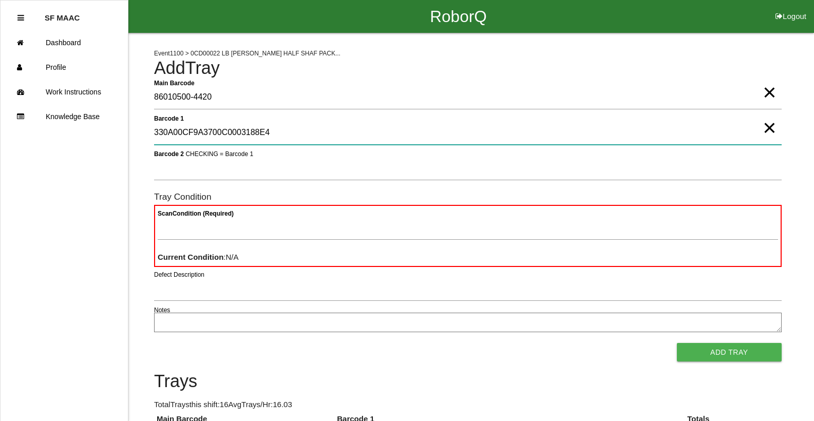
type 1 "330A00CF9A3700C0003188E4"
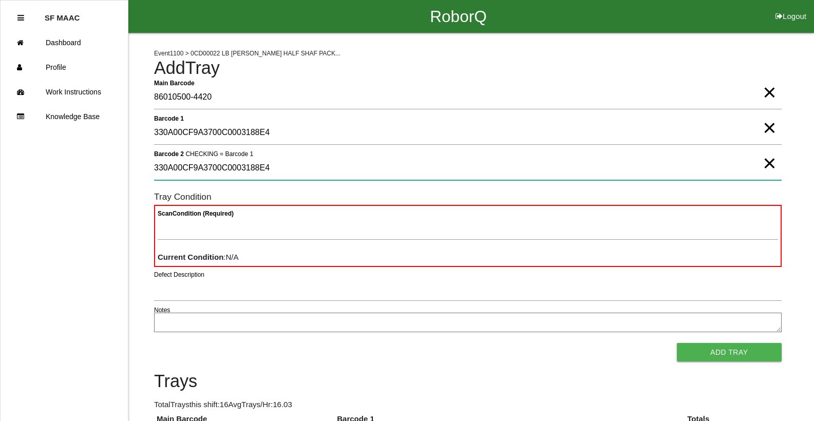
type 2 "330A00CF9A3700C0003188E4"
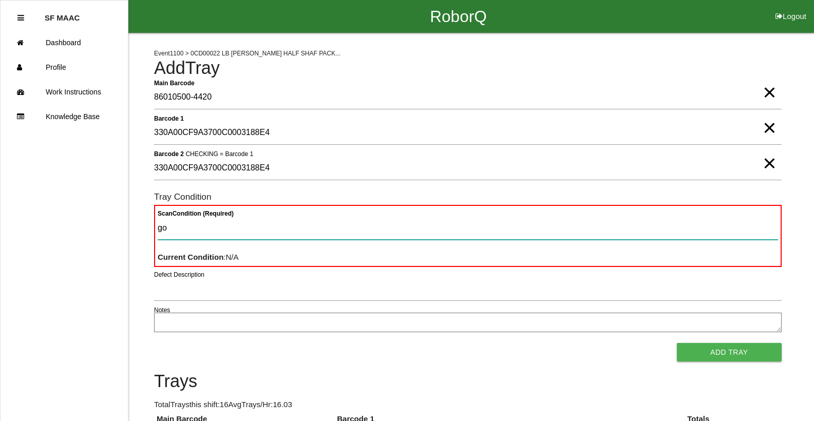
type Condition "goo"
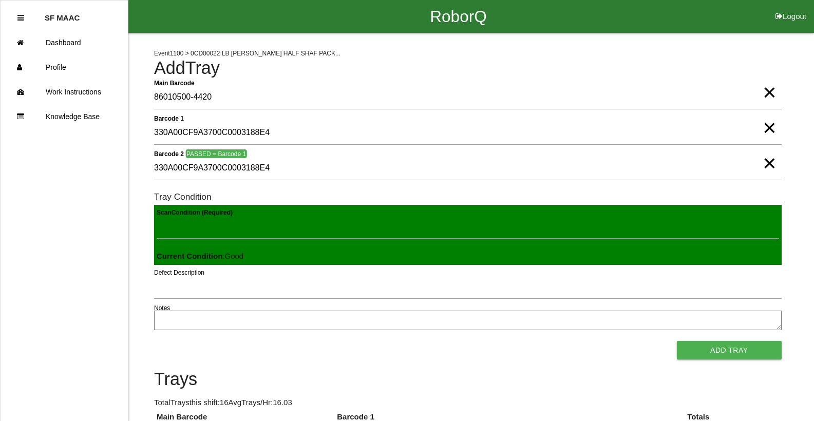
click at [477, 341] on button "Add Tray" at bounding box center [729, 350] width 105 height 18
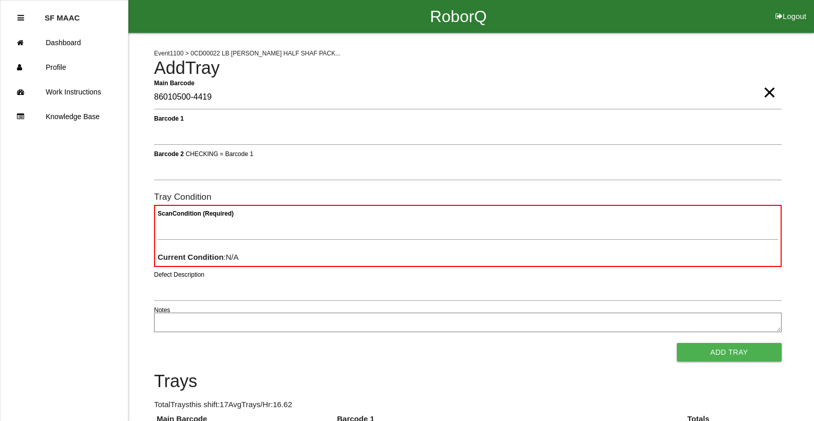
type Barcode "86010500-4419"
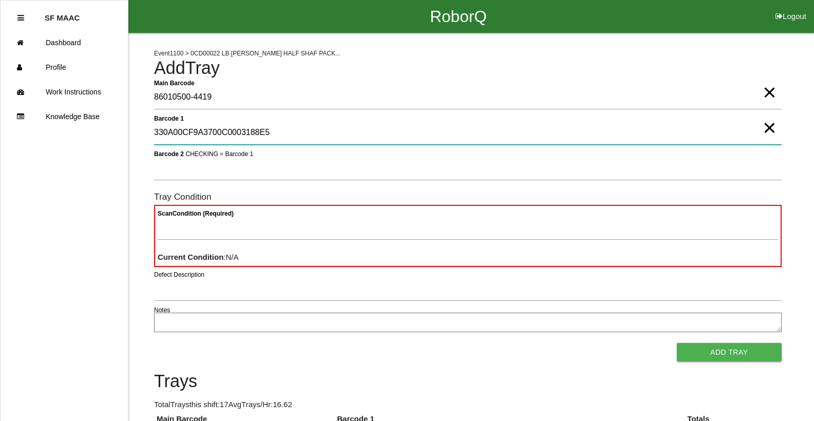
type 1 "330A00CF9A3700C0003188E5"
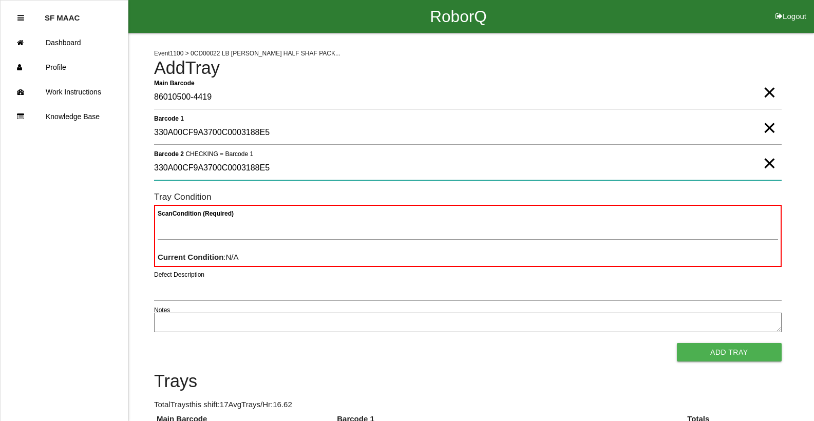
type 2 "330A00CF9A3700C0003188E5"
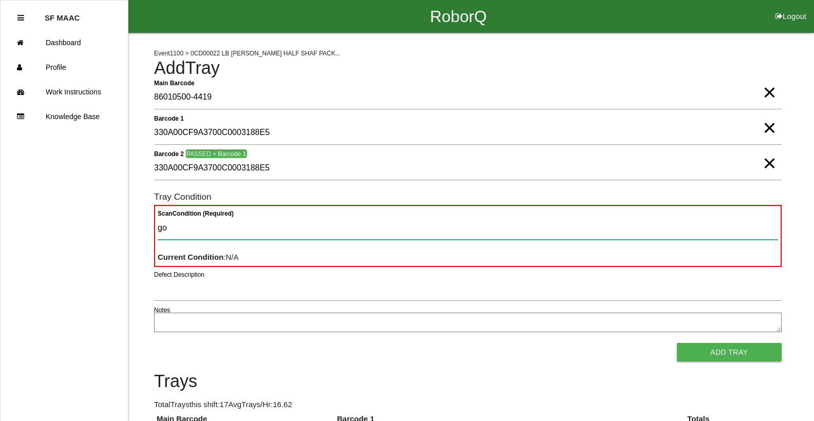
type Condition "goo"
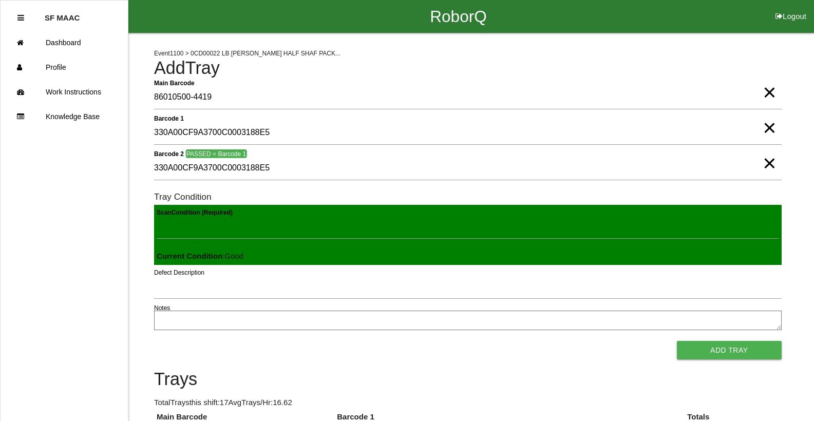
click at [477, 341] on button "Add Tray" at bounding box center [729, 350] width 105 height 18
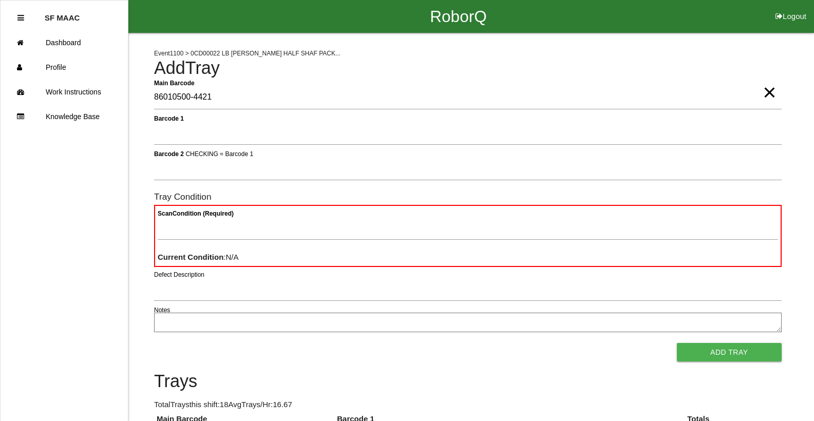
type Barcode "86010500-4421"
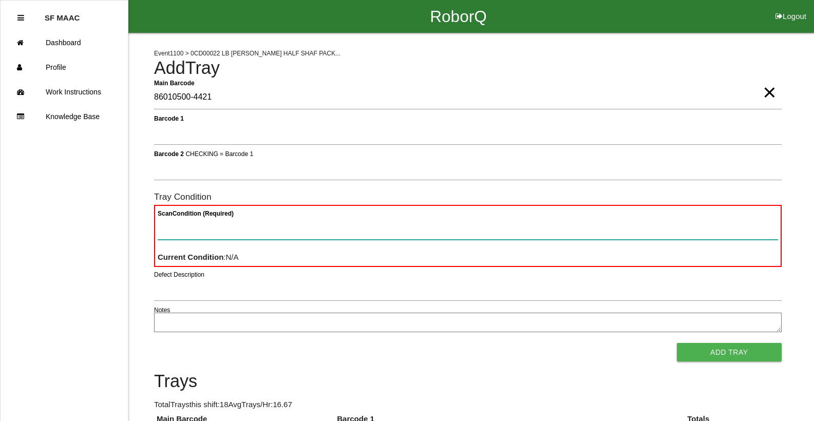
click at [184, 235] on Condition "Scan Condition (Required)" at bounding box center [468, 228] width 621 height 24
type Condition "ba"
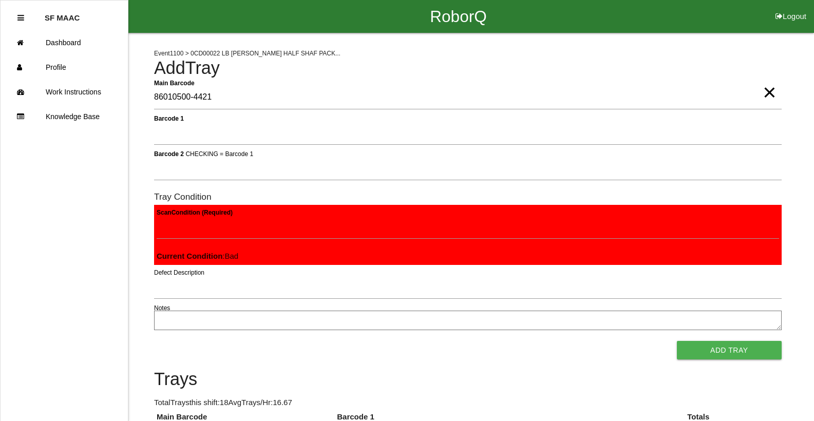
click at [477, 341] on button "Add Tray" at bounding box center [729, 350] width 105 height 18
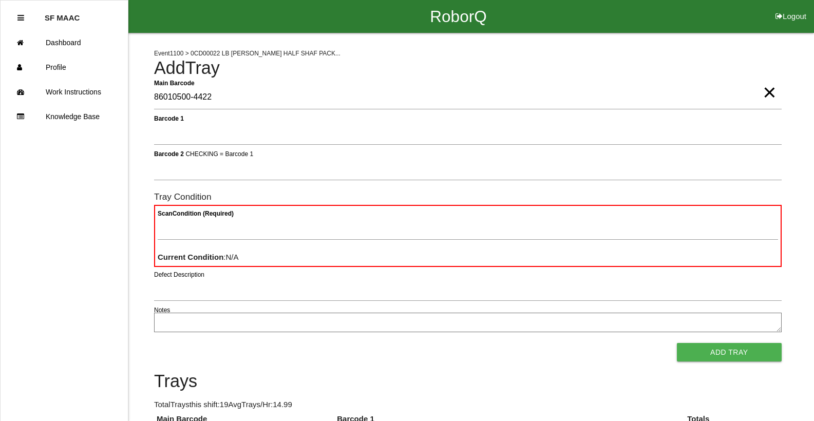
type Barcode "86010500-4422"
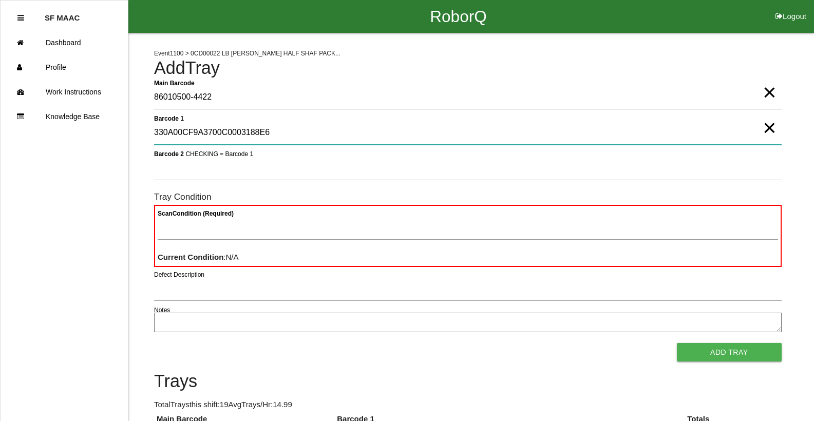
type 1 "330A00CF9A3700C0003188E6"
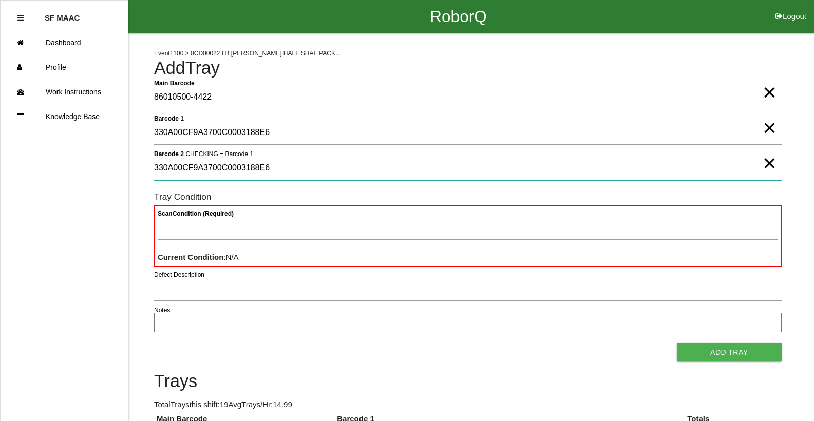
type 2 "330A00CF9A3700C0003188E6"
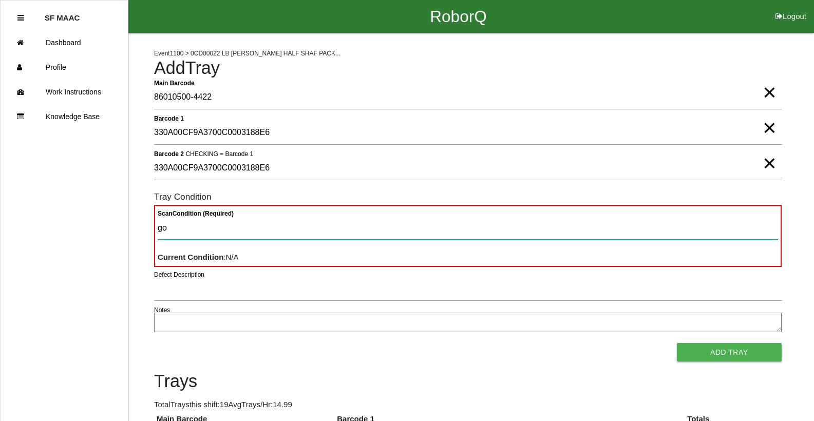
type Condition "goo"
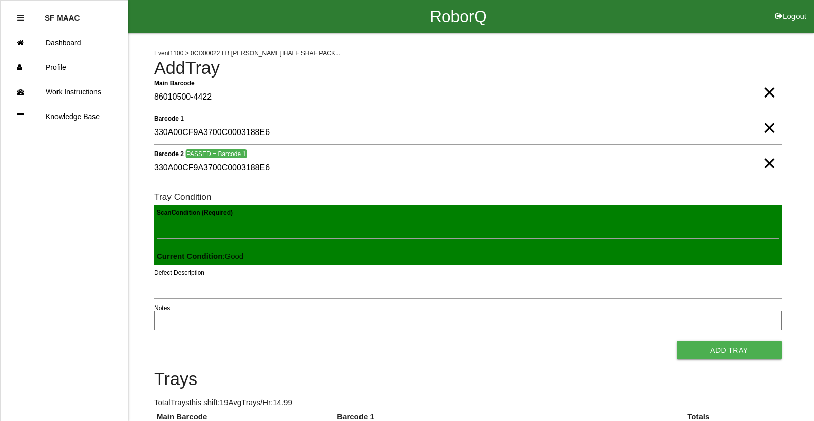
click at [477, 341] on button "Add Tray" at bounding box center [729, 350] width 105 height 18
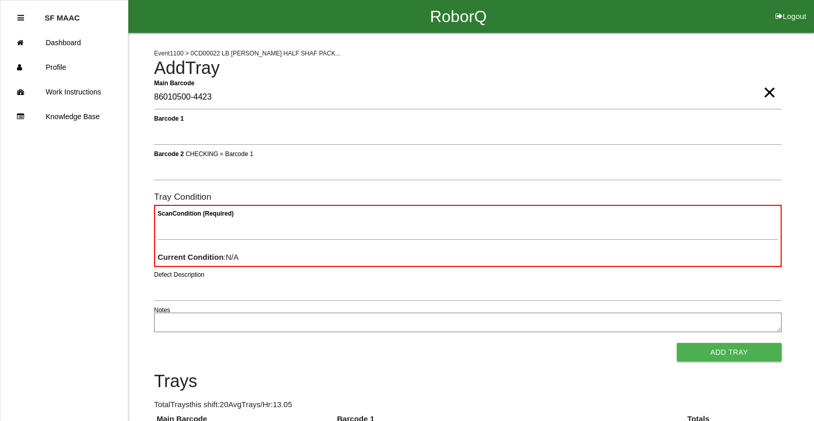
type Barcode "86010500-4423"
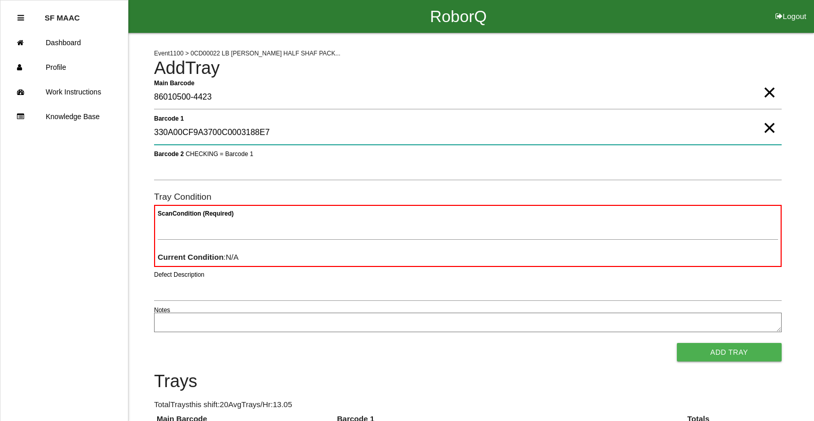
type 1 "330A00CF9A3700C0003188E7"
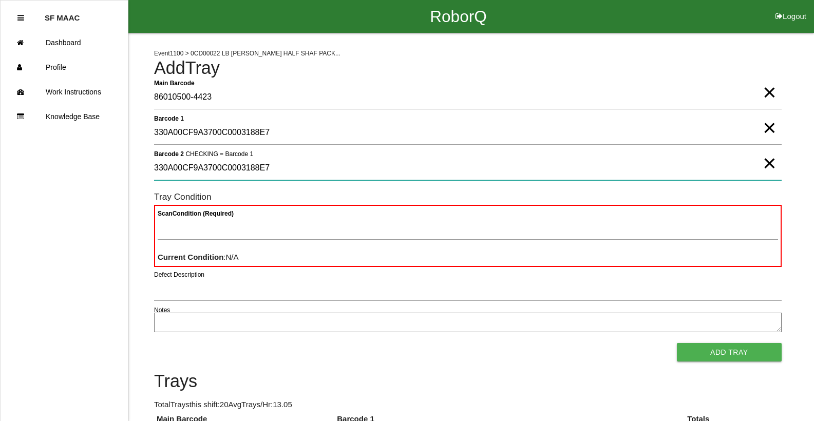
type 2 "330A00CF9A3700C0003188E7"
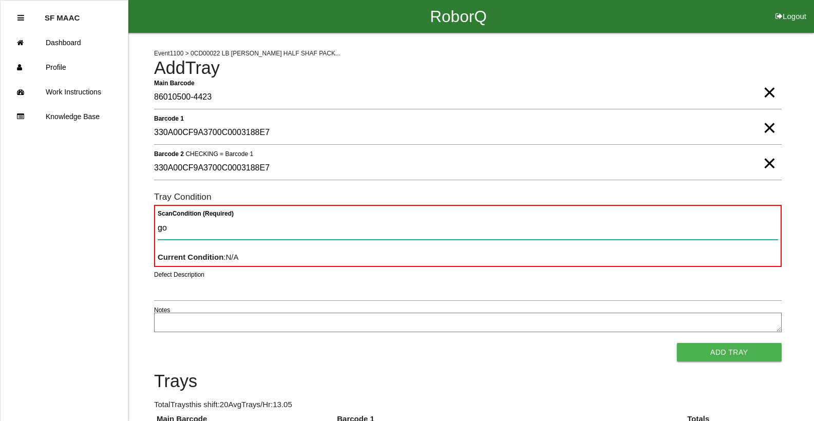
type Condition "goo"
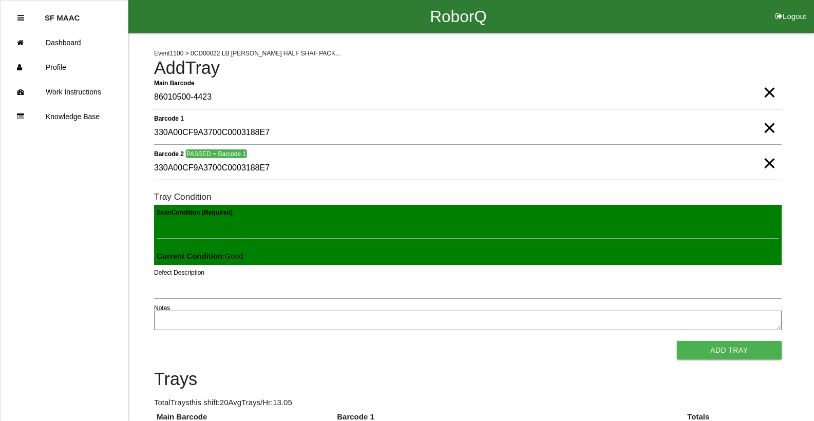
click at [477, 341] on button "Add Tray" at bounding box center [729, 350] width 105 height 18
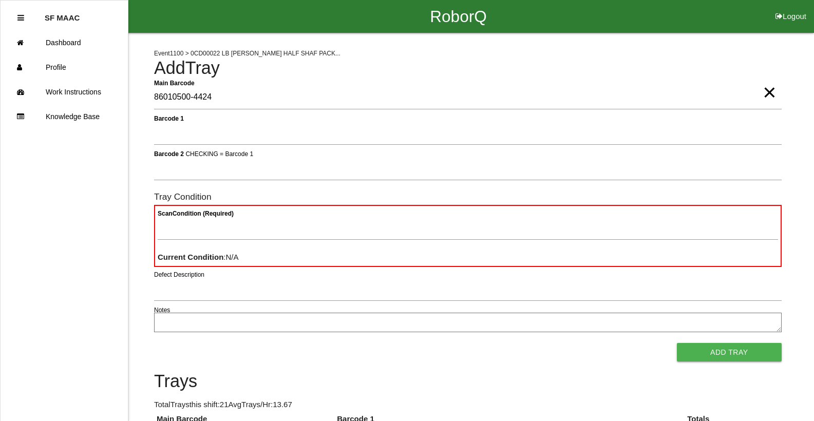
type Barcode "86010500-4424"
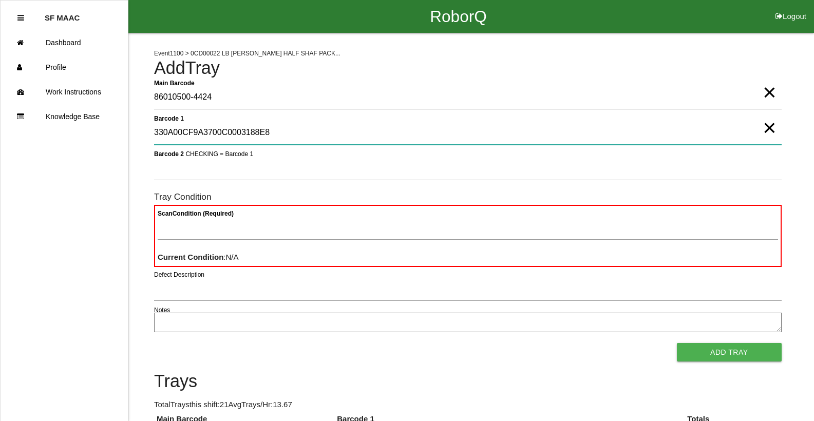
type 1 "330A00CF9A3700C0003188E8"
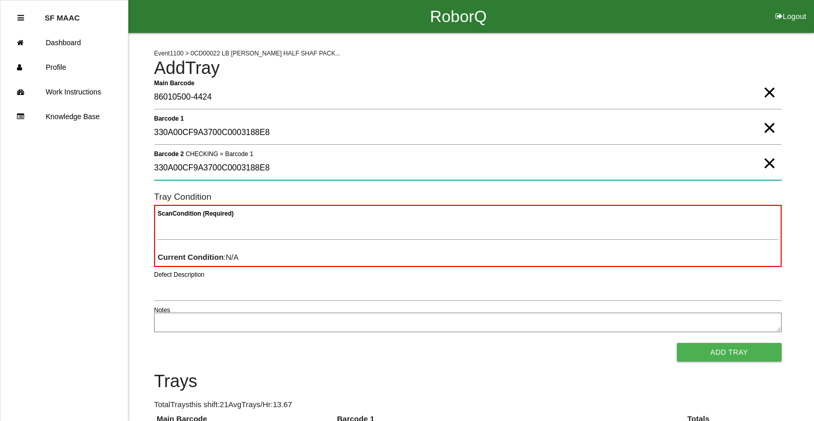
type 2 "330A00CF9A3700C0003188E8"
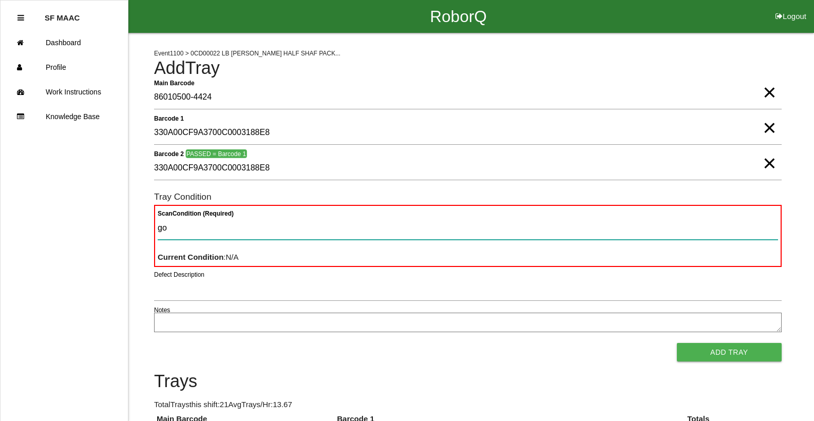
type Condition "goo"
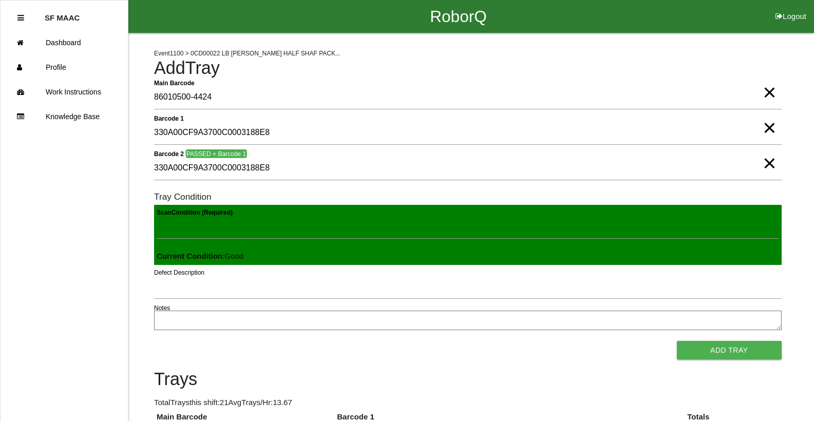
click at [477, 341] on button "Add Tray" at bounding box center [729, 350] width 105 height 18
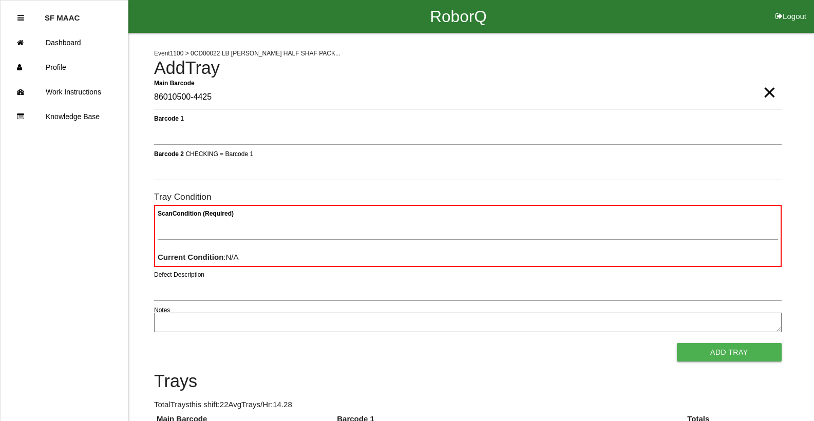
type Barcode "86010500-4425"
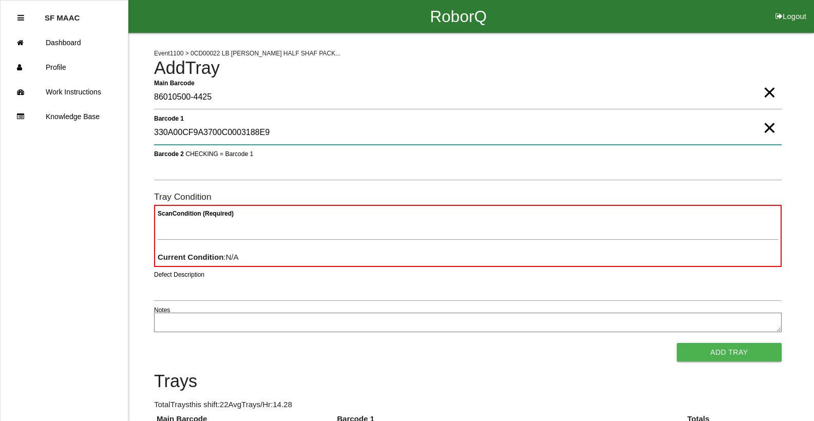
type 1 "330A00CF9A3700C0003188E9"
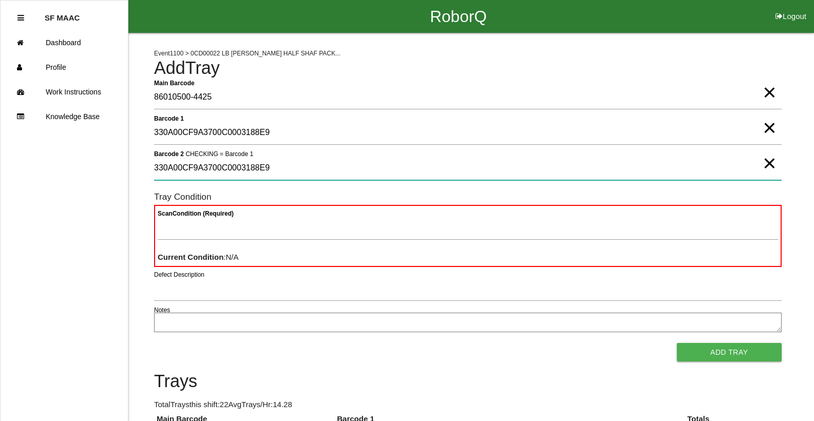
type 2 "330A00CF9A3700C0003188E9"
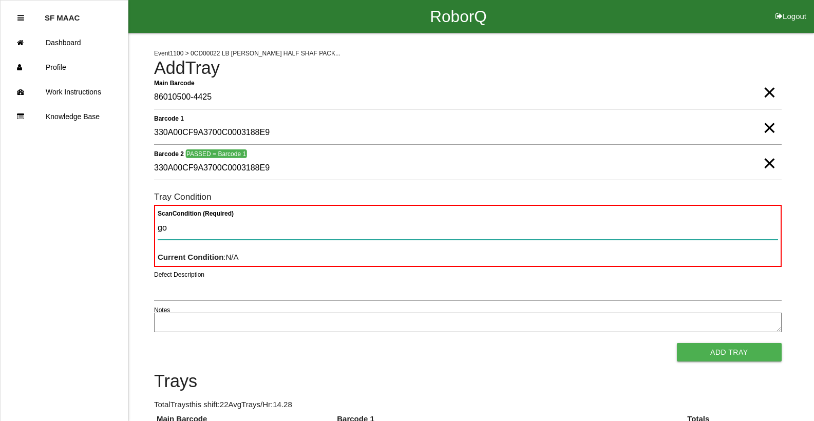
type Condition "goo"
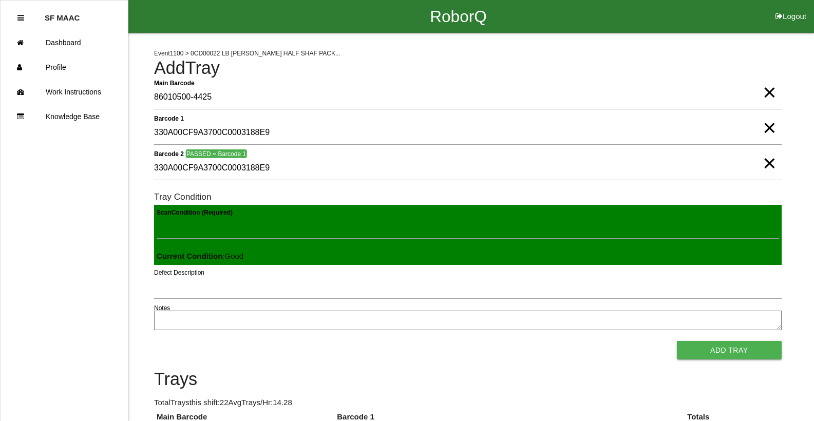
click at [477, 341] on button "Add Tray" at bounding box center [729, 350] width 105 height 18
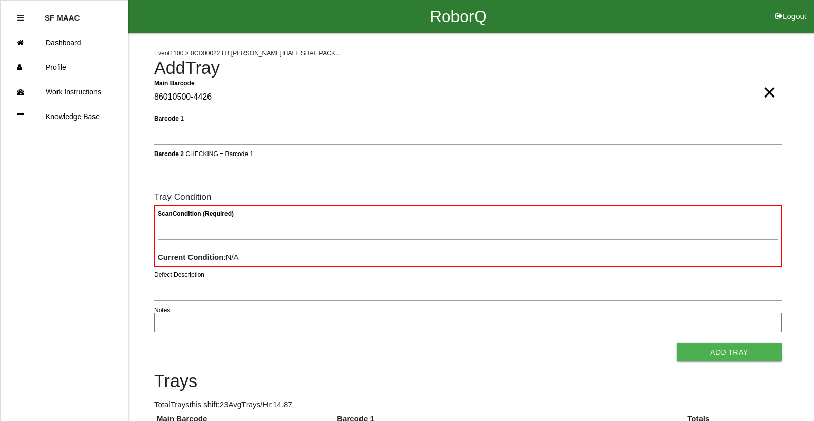
type Barcode "86010500-4426"
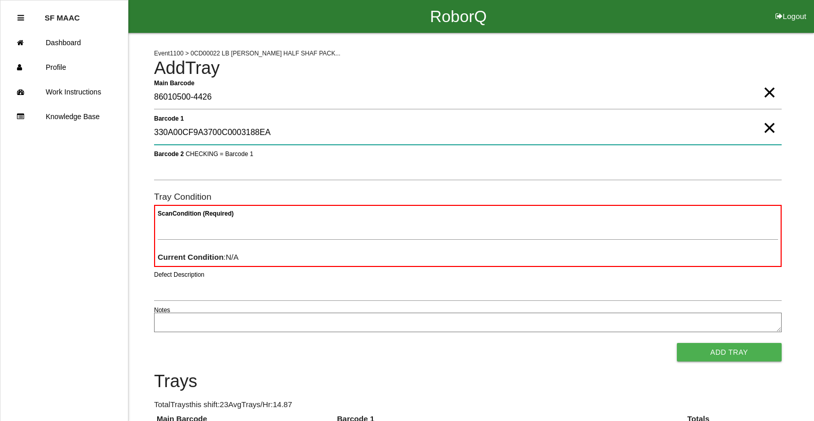
type 1 "330A00CF9A3700C0003188EA"
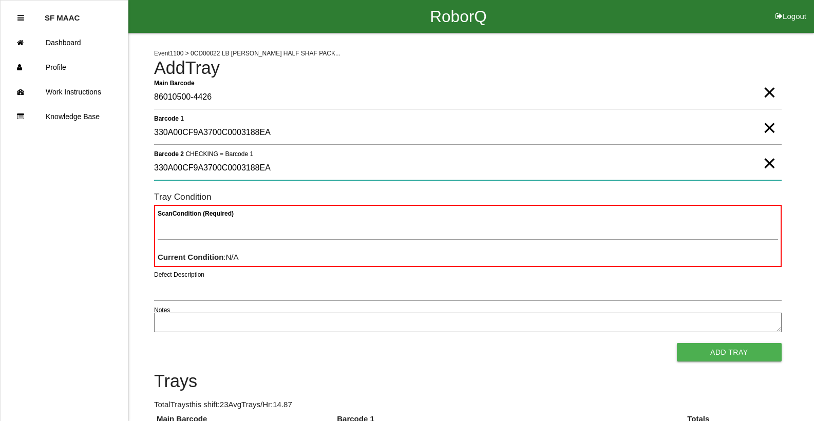
type 2 "330A00CF9A3700C0003188EA"
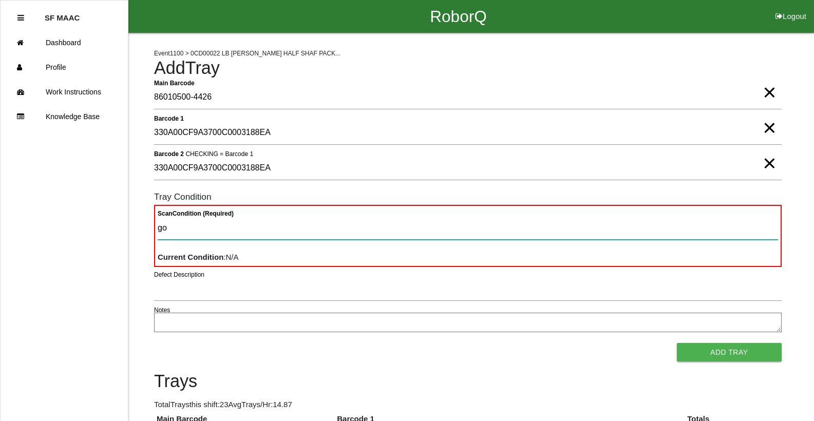
type Condition "goo"
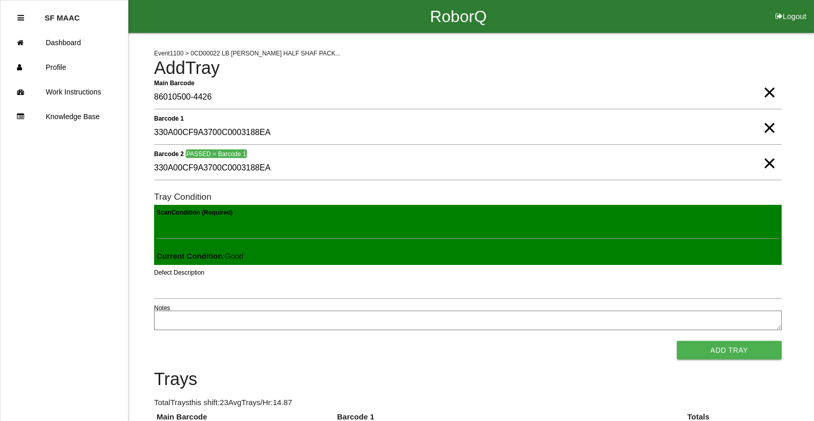
click at [477, 341] on button "Add Tray" at bounding box center [729, 350] width 105 height 18
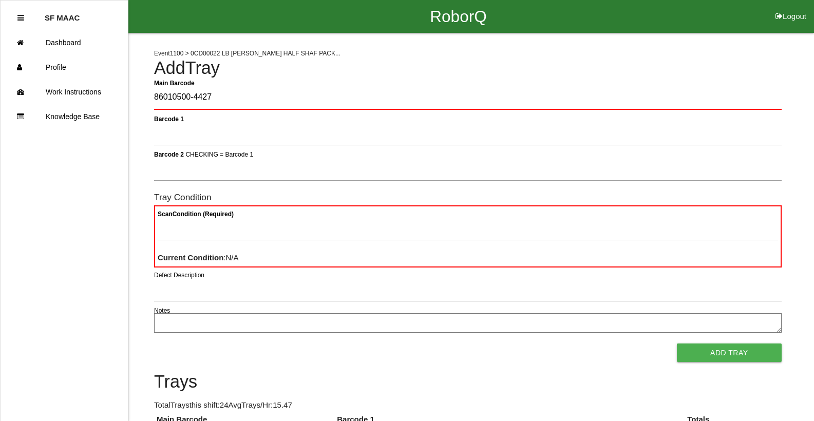
type Barcode "86010500-4427"
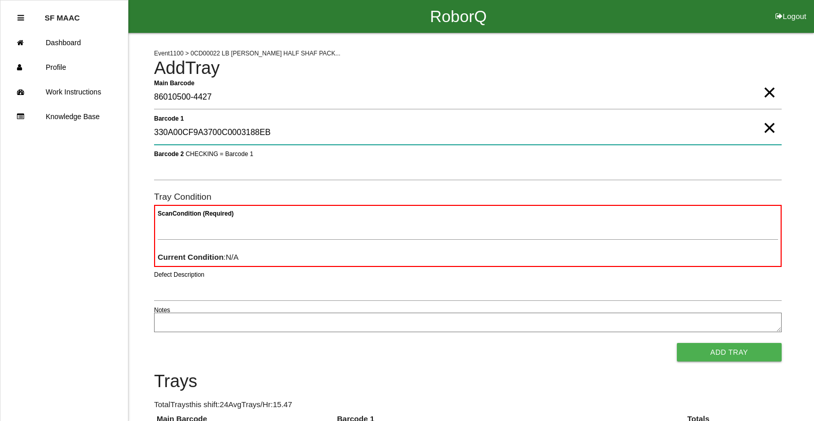
type 1 "330A00CF9A3700C0003188EB"
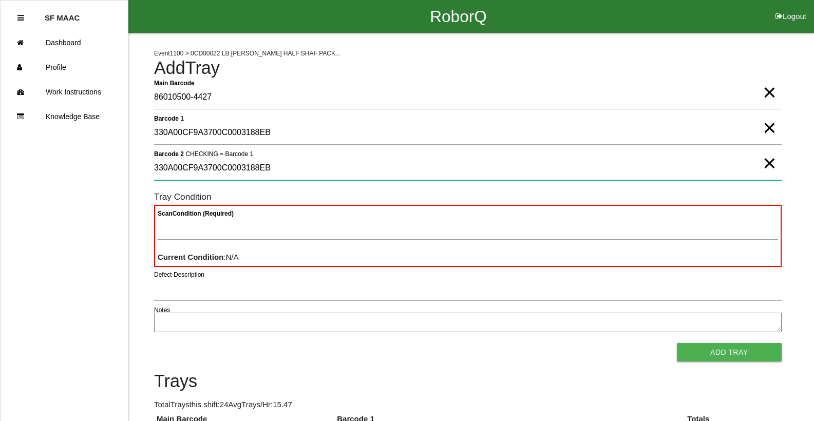
type 2 "330A00CF9A3700C0003188EB"
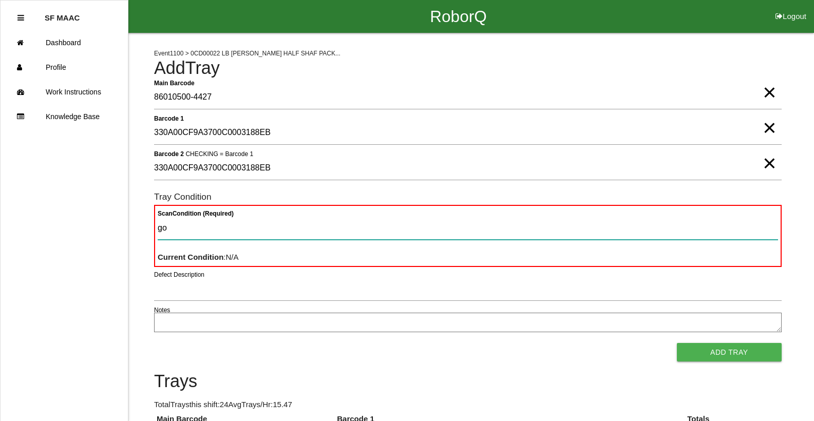
type Condition "goo"
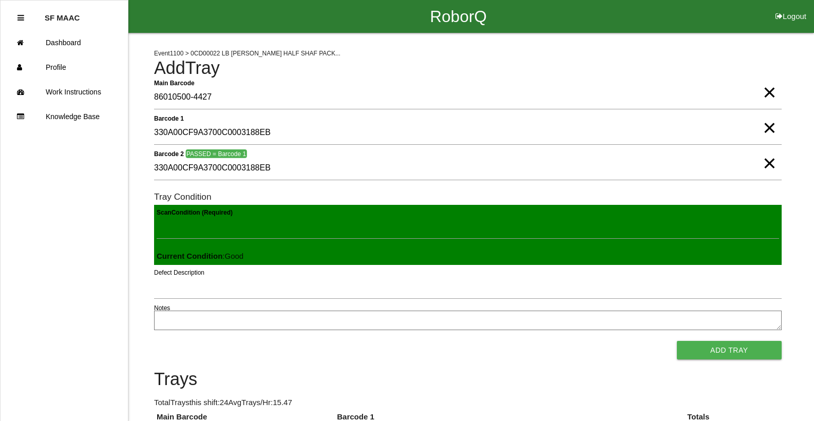
click at [477, 341] on button "Add Tray" at bounding box center [729, 350] width 105 height 18
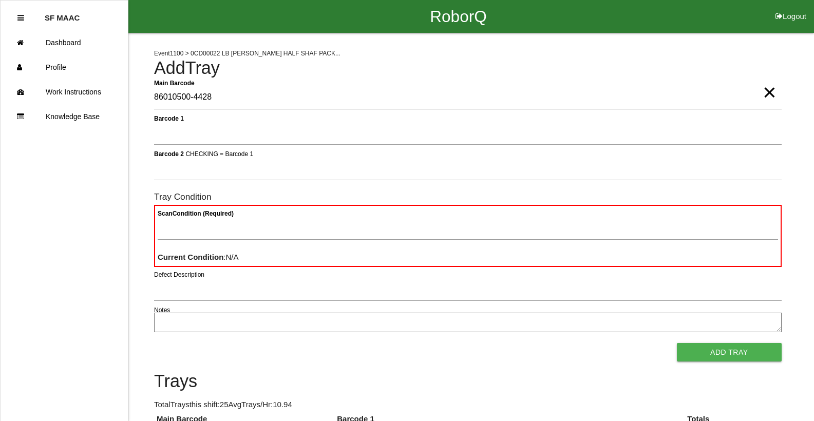
type Barcode "86010500-4428"
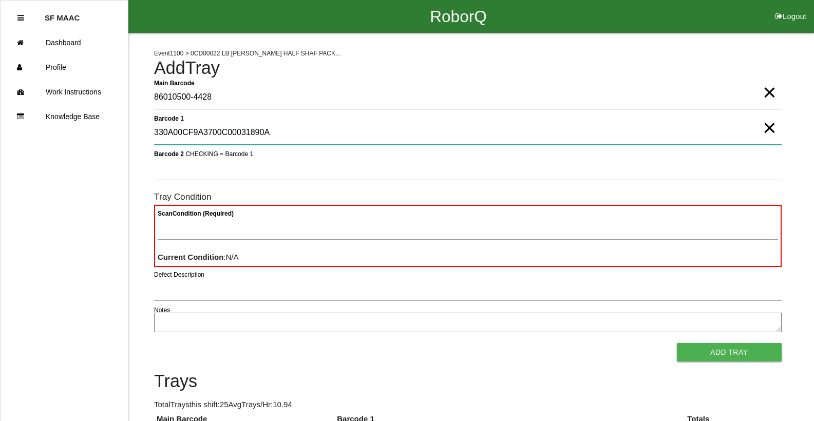
type 1 "330A00CF9A3700C00031890A"
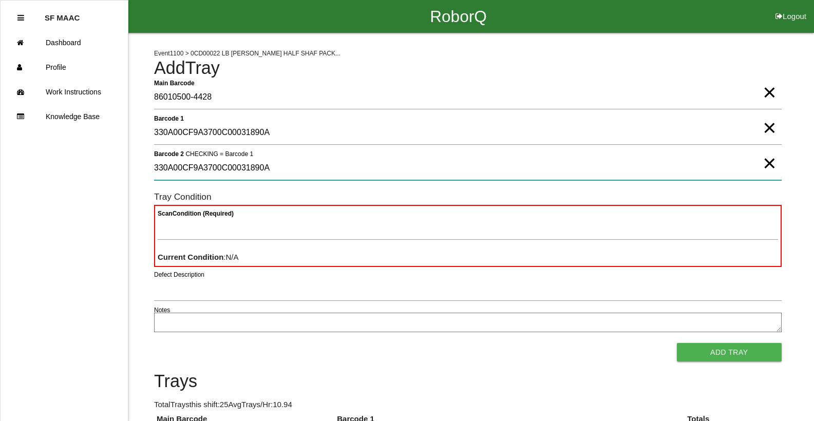
type 2 "330A00CF9A3700C00031890A"
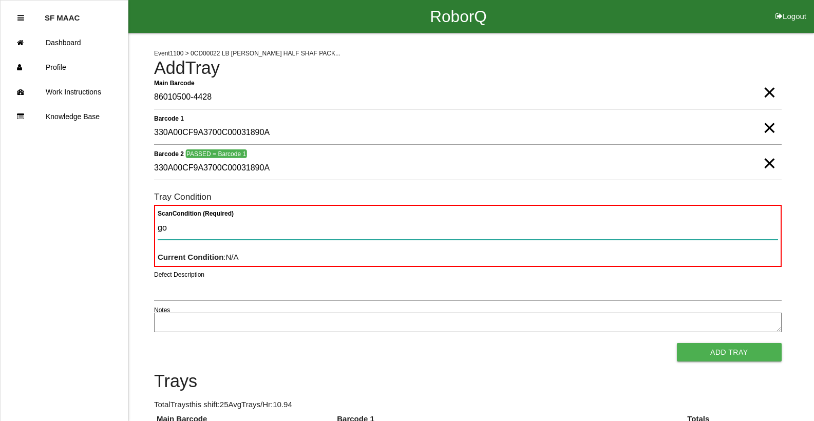
type Condition "goo"
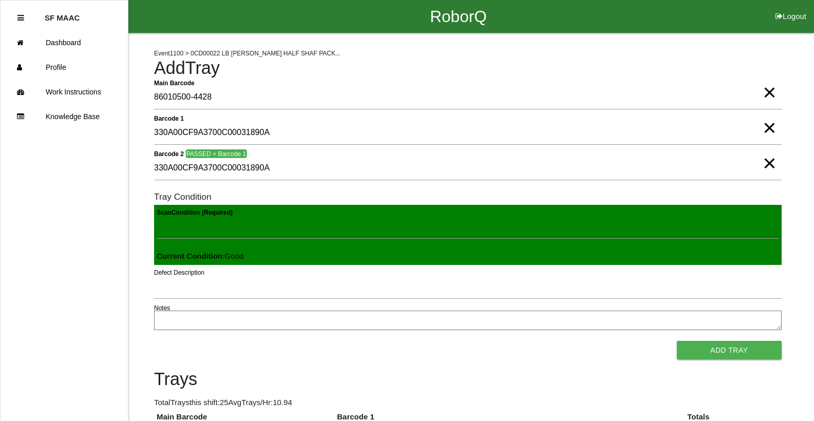
click at [477, 341] on button "Add Tray" at bounding box center [729, 350] width 105 height 18
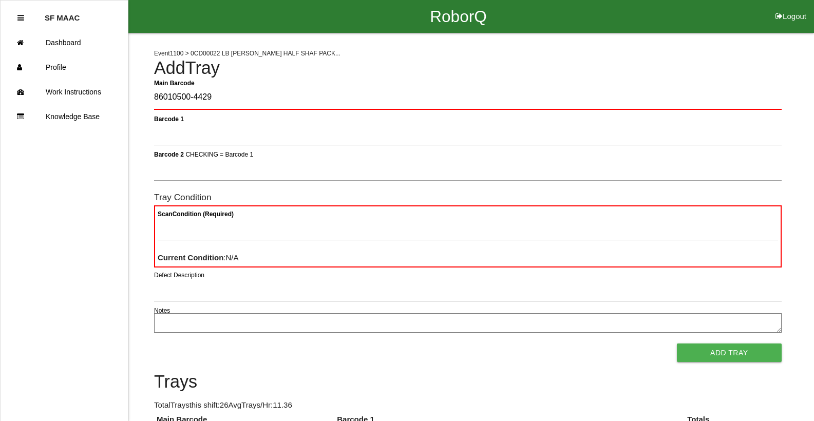
type Barcode "86010500-4429"
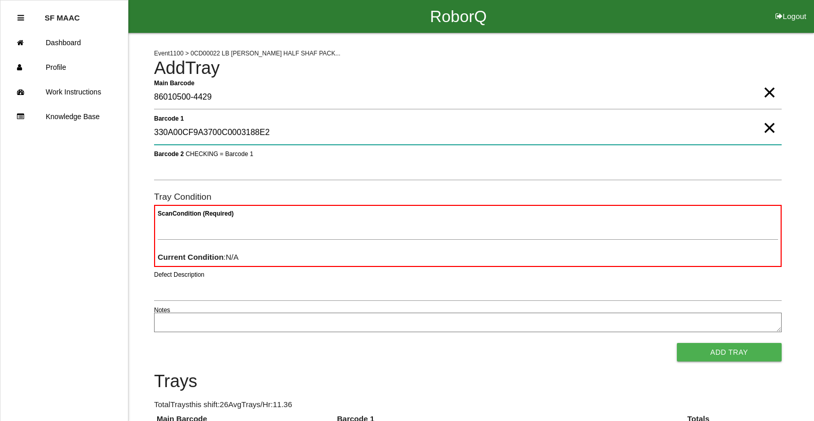
type 1 "330A00CF9A3700C0003188E2"
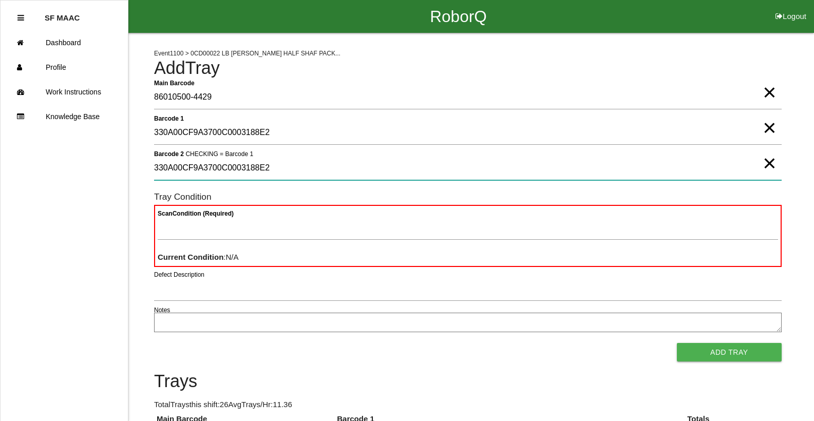
type 2 "330A00CF9A3700C0003188E2"
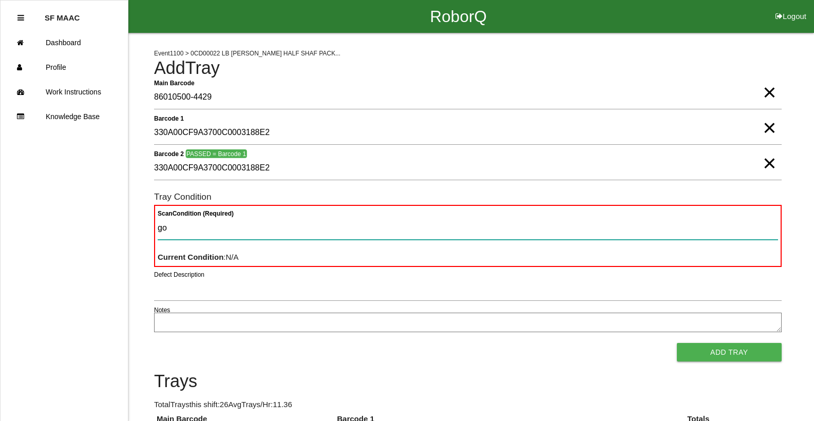
type Condition "goo"
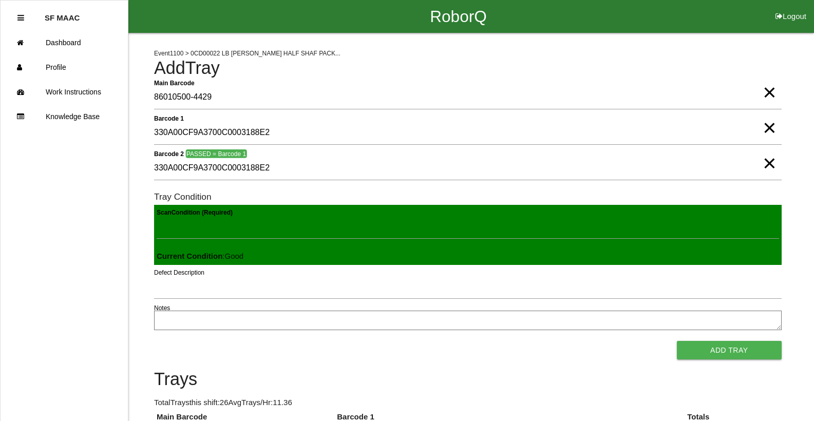
click at [477, 341] on button "Add Tray" at bounding box center [729, 350] width 105 height 18
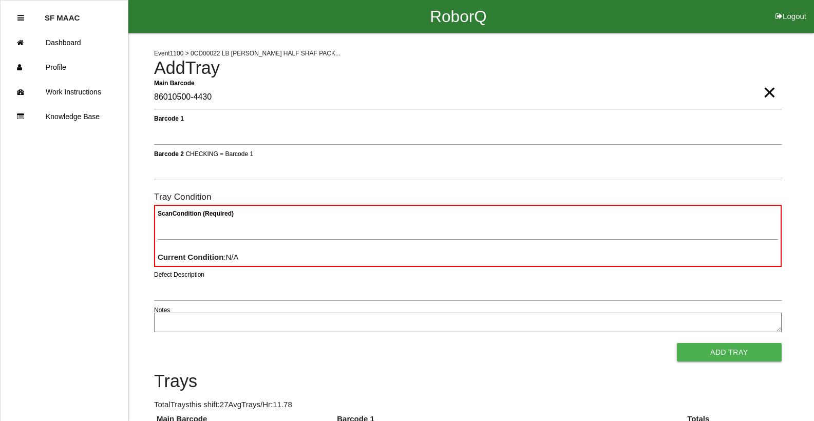
type Barcode "86010500-4430"
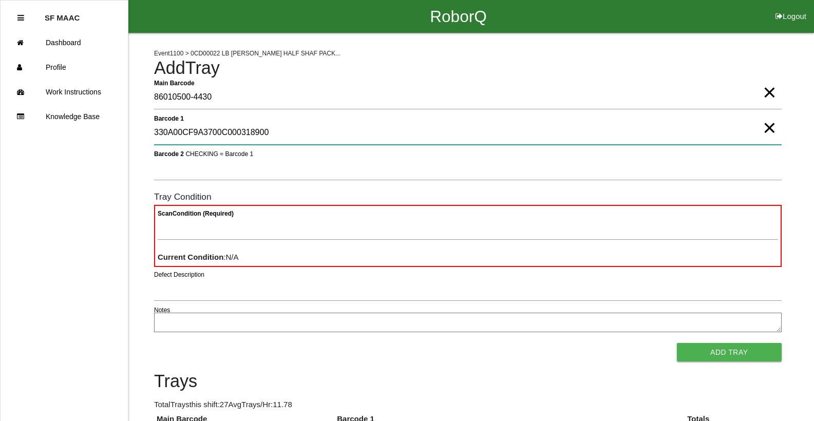
type 1 "330A00CF9A3700C000318900"
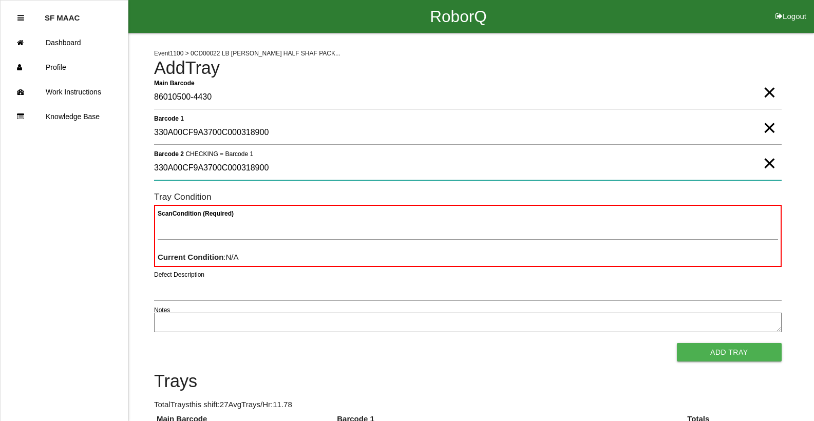
type 2 "330A00CF9A3700C000318900"
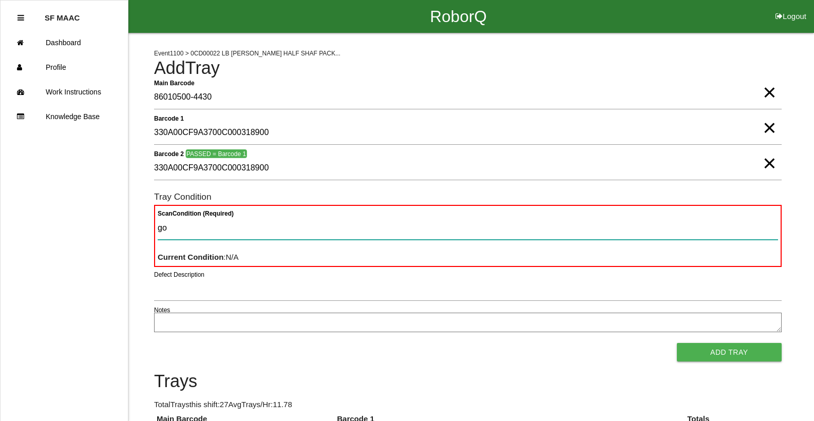
type Condition "goo"
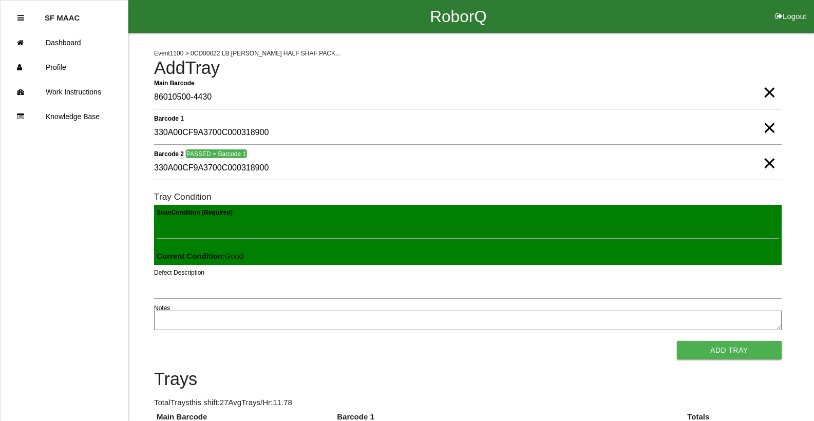
click at [477, 341] on button "Add Tray" at bounding box center [729, 350] width 105 height 18
